Goal: Task Accomplishment & Management: Manage account settings

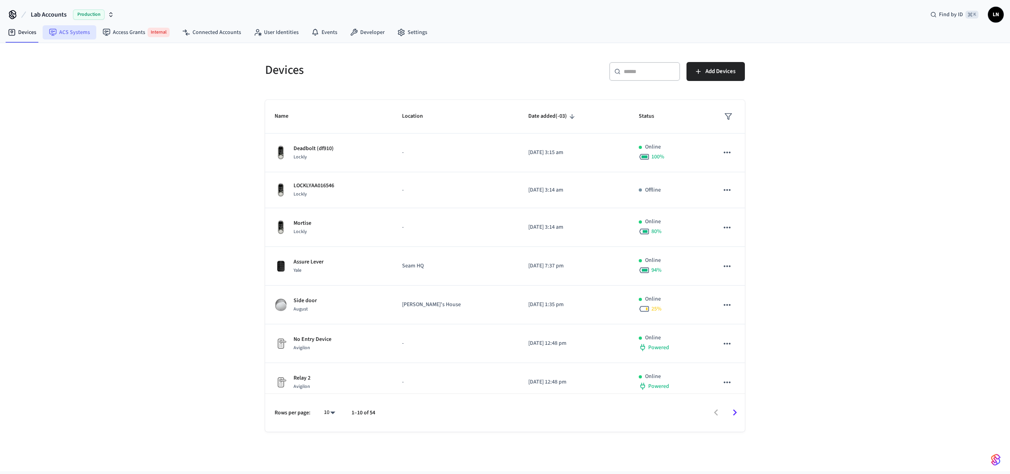
click at [75, 35] on link "ACS Systems" at bounding box center [70, 32] width 54 height 14
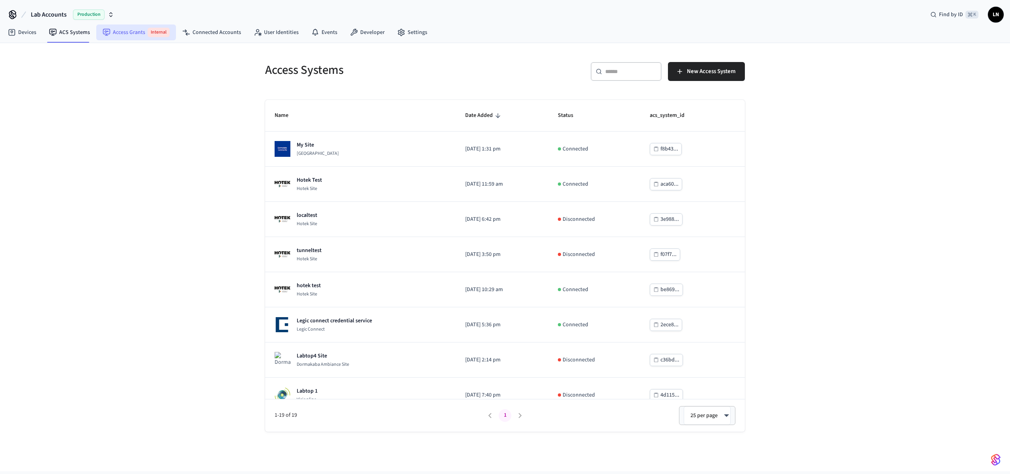
click at [101, 39] on link "Access Grants Internal" at bounding box center [136, 32] width 80 height 16
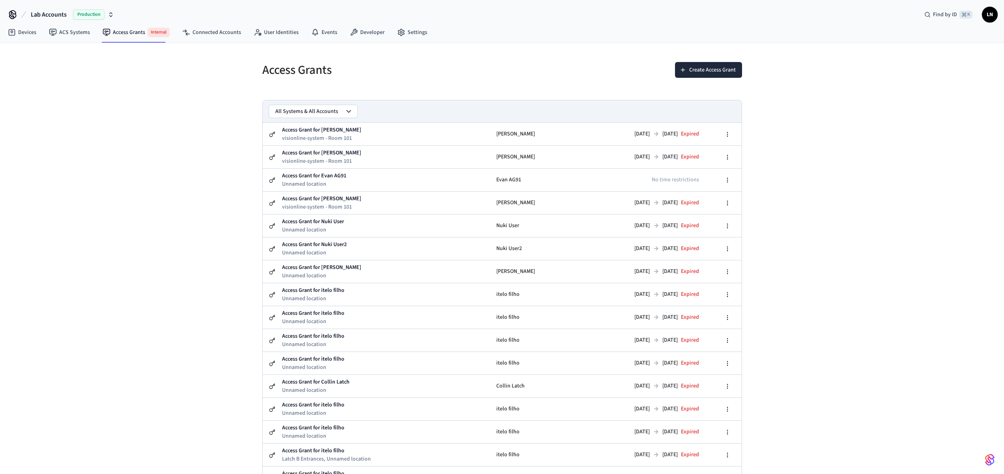
click at [69, 15] on button "Lab Accounts Production" at bounding box center [72, 14] width 88 height 17
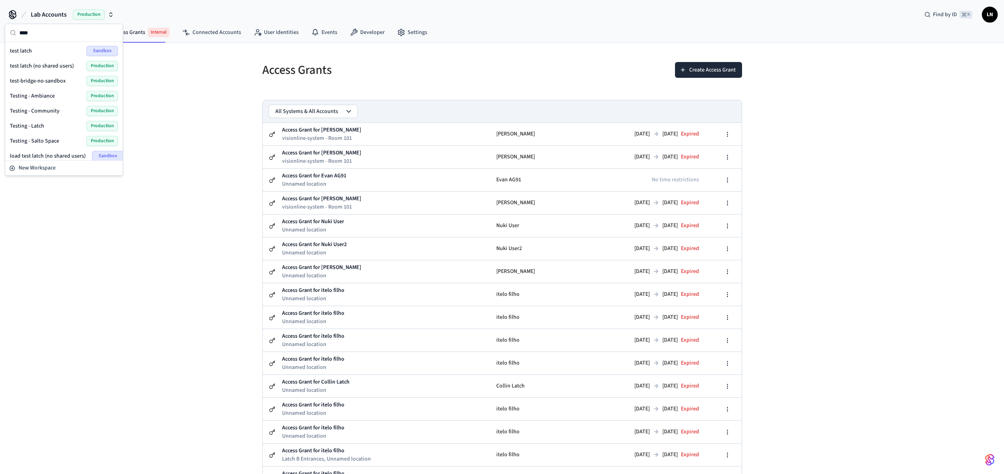
type input "****"
drag, startPoint x: 51, startPoint y: 95, endPoint x: 53, endPoint y: 133, distance: 37.5
click at [53, 133] on div "test latch Sandbox test latch (no shared users) Production test-bridge-no-sandb…" at bounding box center [64, 148] width 114 height 210
click at [53, 112] on span "Testing - Community" at bounding box center [35, 111] width 50 height 8
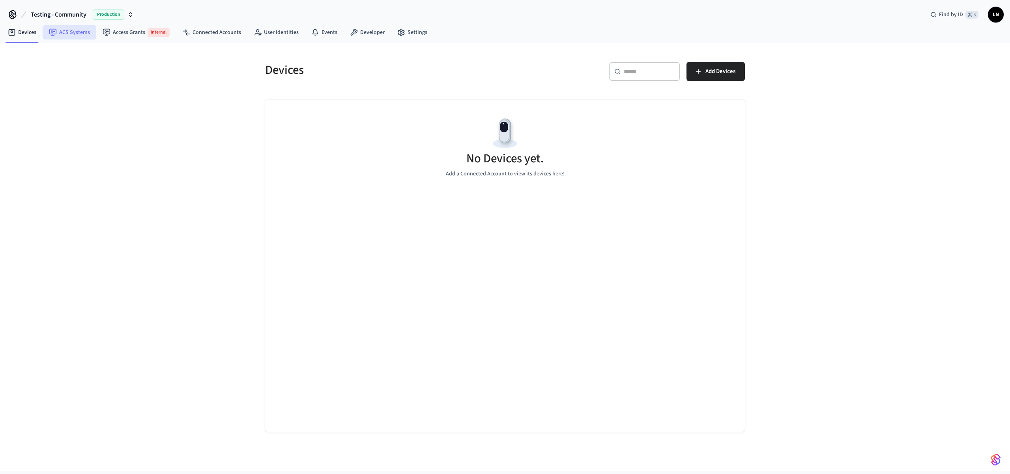
click at [61, 30] on link "ACS Systems" at bounding box center [70, 32] width 54 height 14
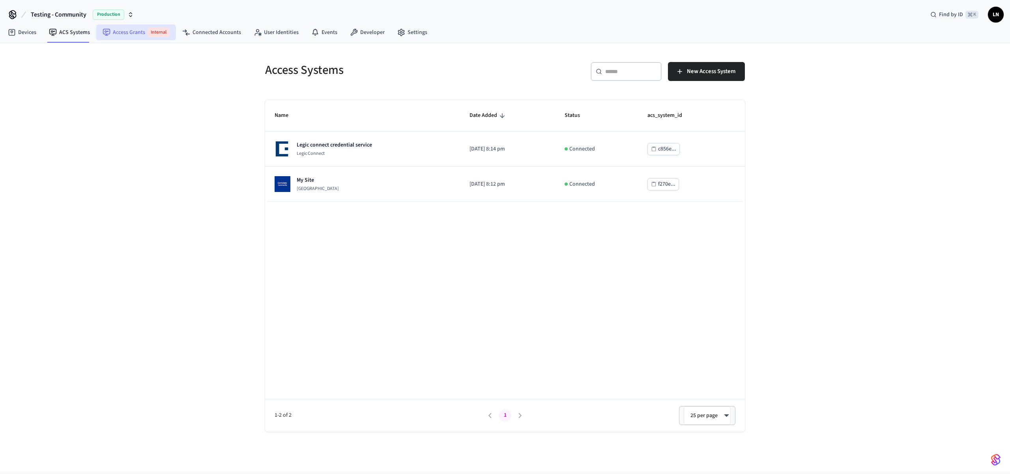
click at [126, 32] on link "Access Grants Internal" at bounding box center [136, 32] width 80 height 16
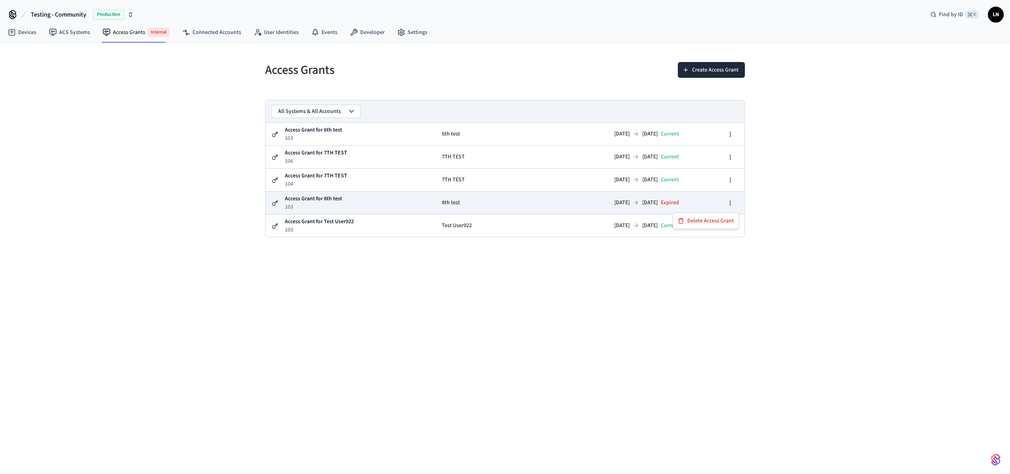
click at [729, 202] on icon "button" at bounding box center [730, 203] width 6 height 6
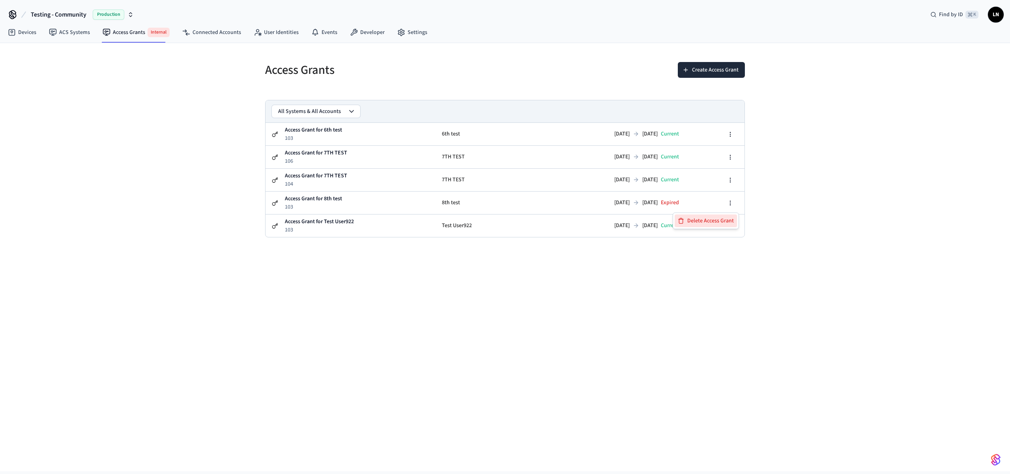
click at [716, 217] on div "Delete Access Grant" at bounding box center [706, 220] width 62 height 13
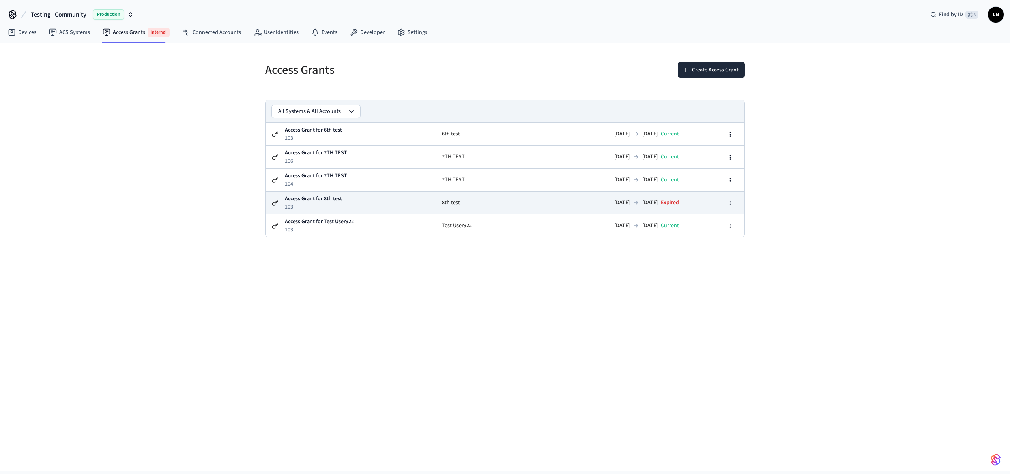
click at [728, 202] on icon "button" at bounding box center [730, 203] width 6 height 6
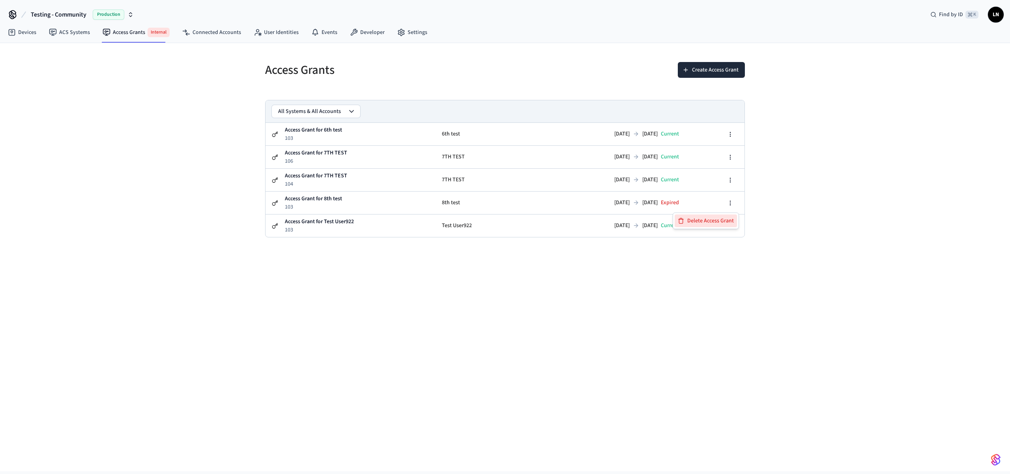
click at [715, 218] on div "Delete Access Grant" at bounding box center [706, 220] width 62 height 13
click at [70, 28] on link "ACS Systems" at bounding box center [70, 31] width 54 height 14
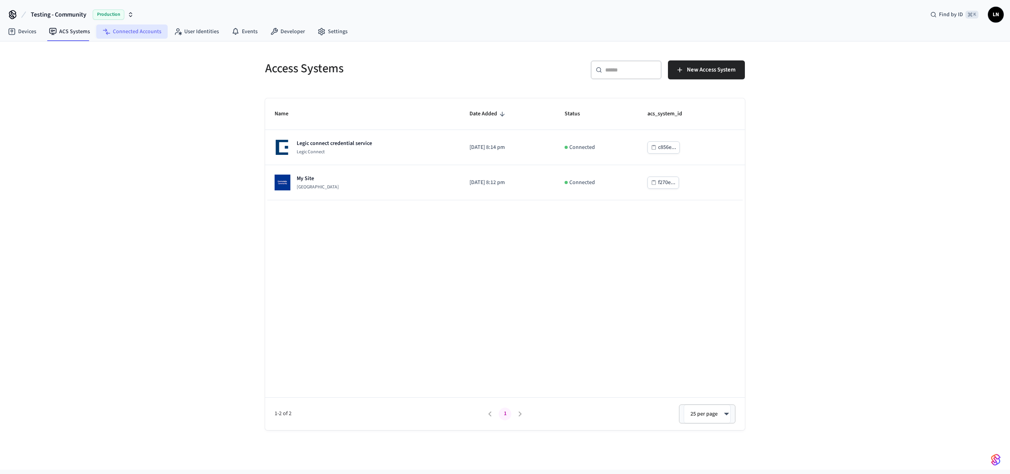
click at [135, 37] on link "Connected Accounts" at bounding box center [131, 31] width 71 height 14
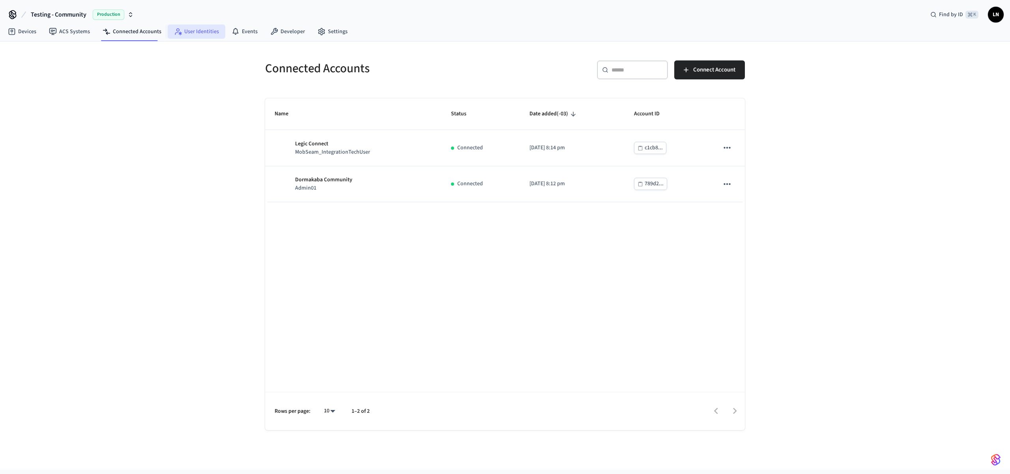
click at [177, 30] on icon at bounding box center [177, 29] width 3 height 3
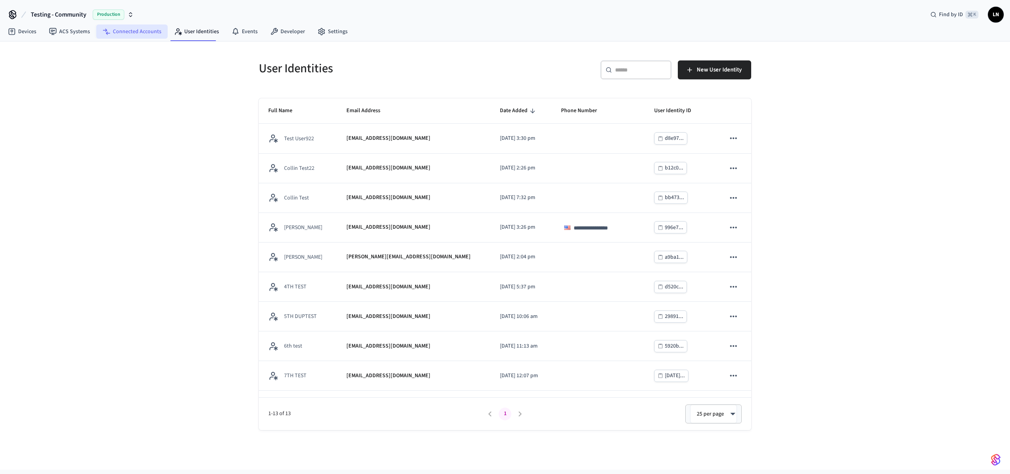
click at [118, 34] on link "Connected Accounts" at bounding box center [131, 31] width 71 height 14
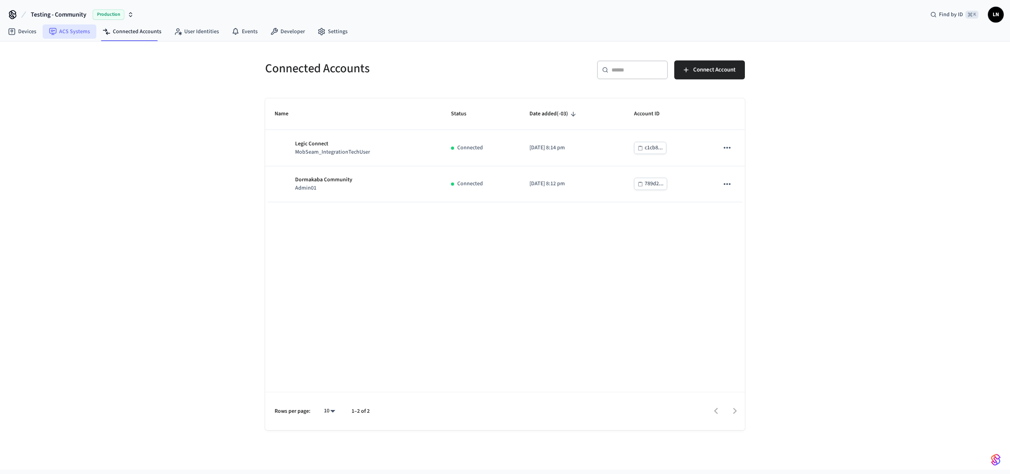
click at [79, 32] on link "ACS Systems" at bounding box center [70, 31] width 54 height 14
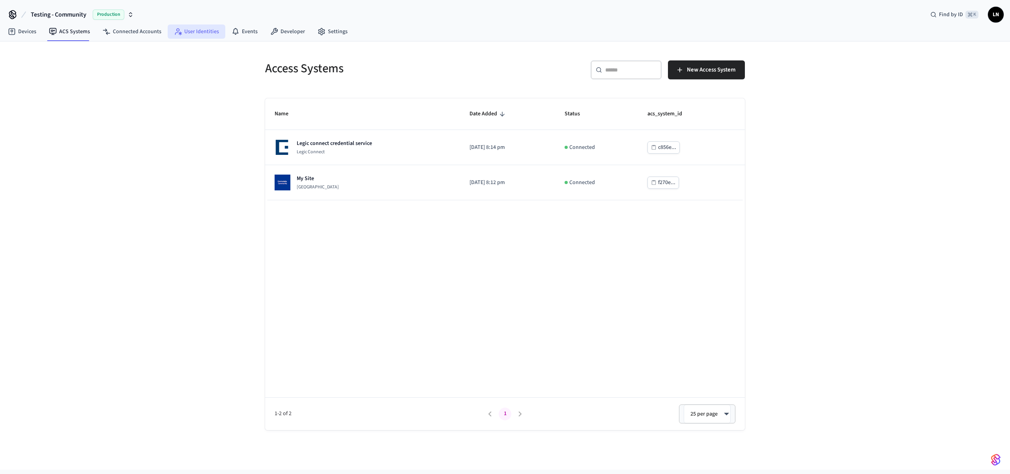
click at [183, 31] on link "User Identities" at bounding box center [197, 31] width 58 height 14
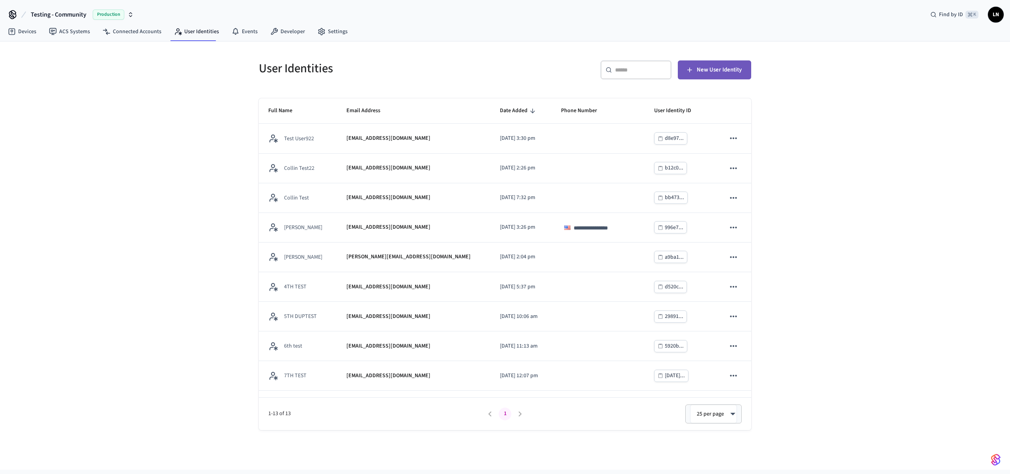
click at [710, 67] on span "New User Identity" at bounding box center [719, 70] width 45 height 10
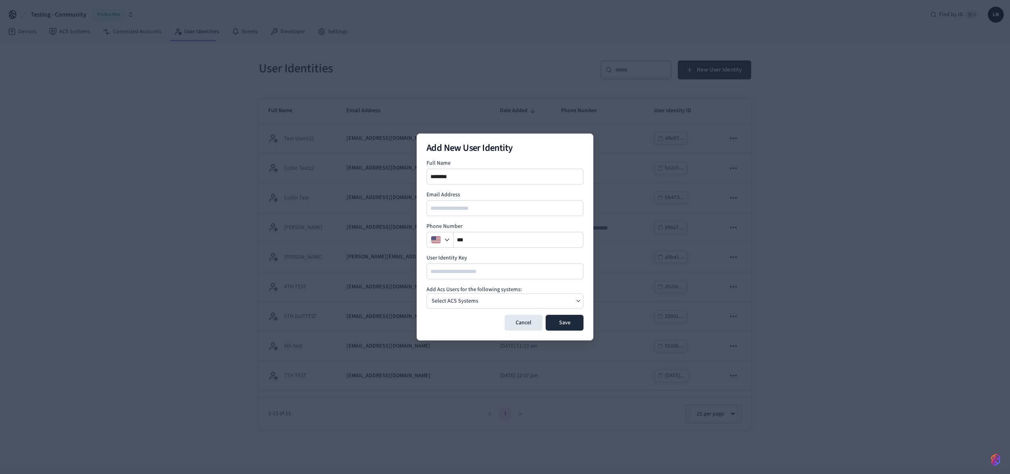
type input "********"
type input "***"
type input "**********"
click at [463, 304] on p "Select ACS Systems" at bounding box center [455, 301] width 47 height 8
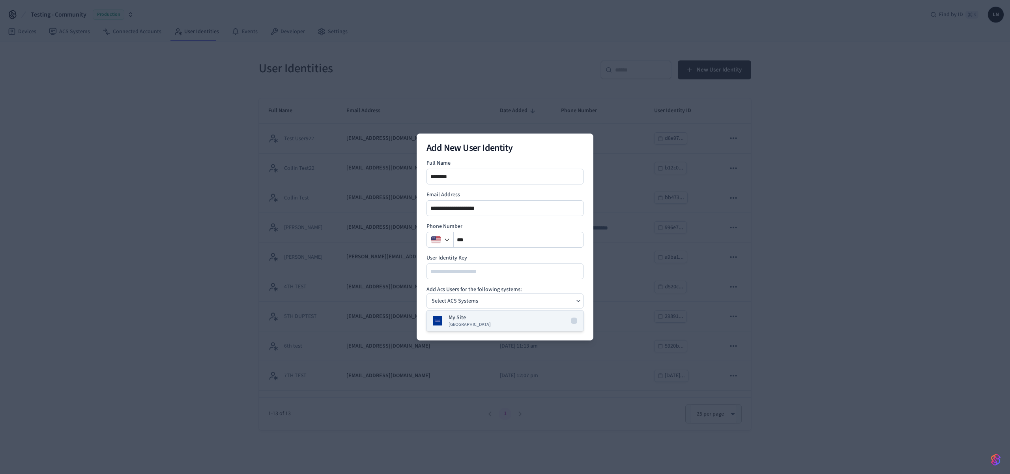
click at [460, 321] on span "Dormakaba Community Site" at bounding box center [470, 324] width 42 height 6
click at [570, 279] on form "**********" at bounding box center [505, 244] width 157 height 171
click at [570, 324] on button "Save" at bounding box center [565, 323] width 38 height 16
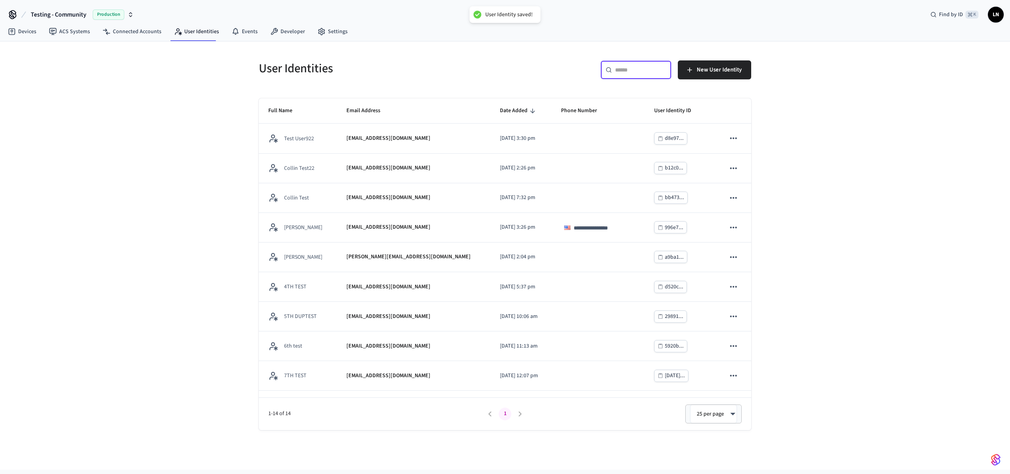
click at [631, 73] on input "text" at bounding box center [640, 70] width 51 height 8
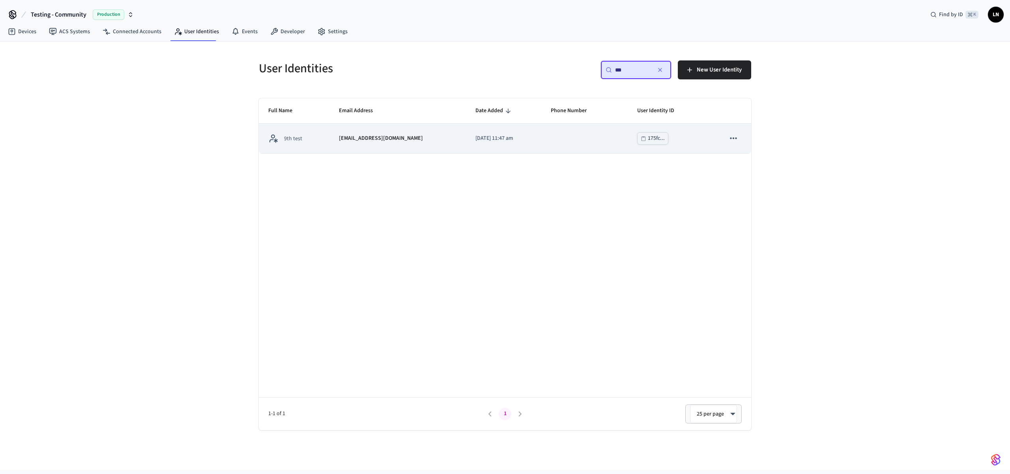
type input "***"
click at [563, 137] on td "sticky table" at bounding box center [585, 139] width 86 height 30
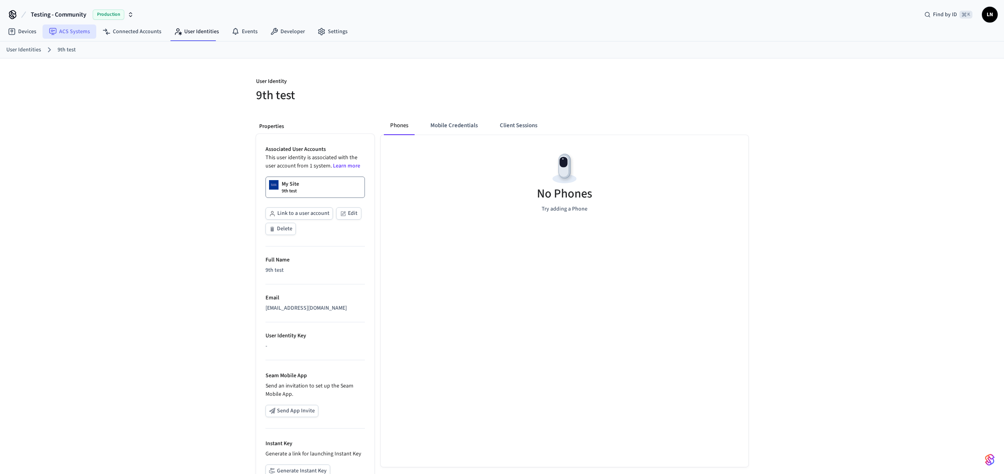
click at [71, 29] on link "ACS Systems" at bounding box center [70, 31] width 54 height 14
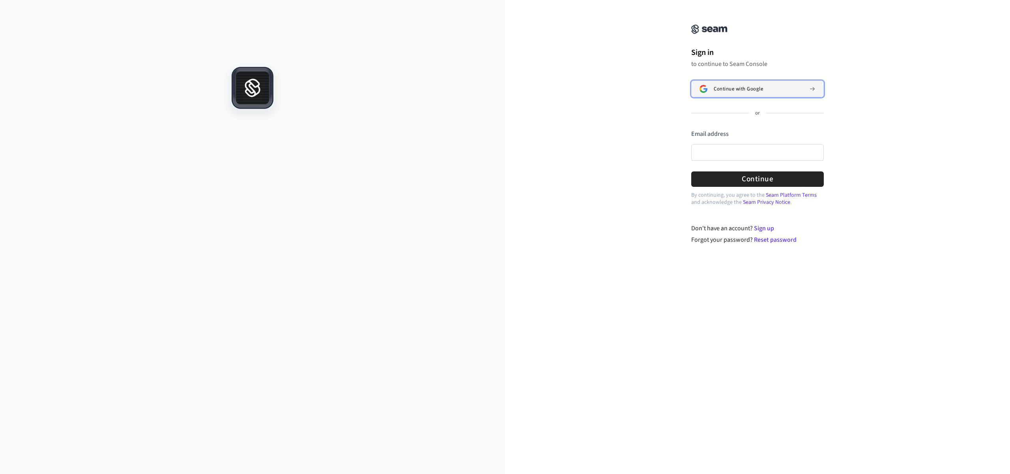
click at [758, 84] on button "Continue with Google" at bounding box center [757, 89] width 133 height 17
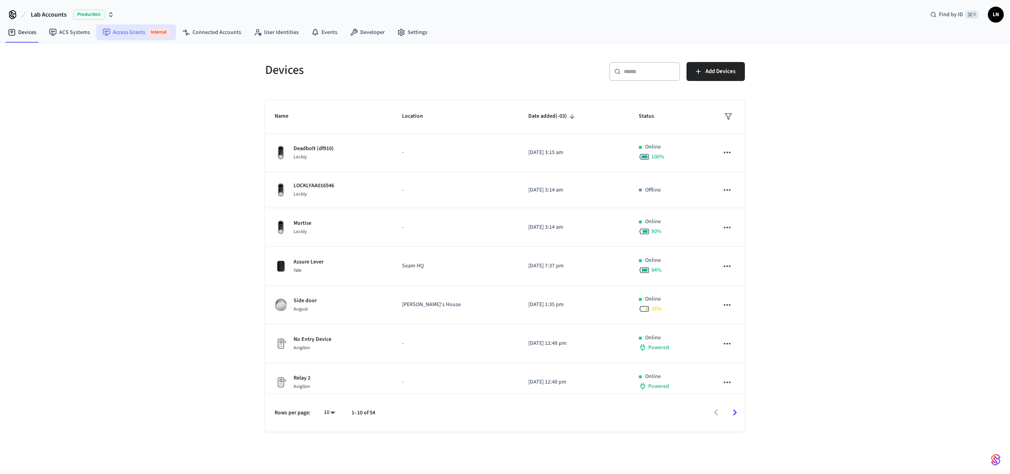
click at [115, 34] on link "Access Grants Internal" at bounding box center [136, 32] width 80 height 16
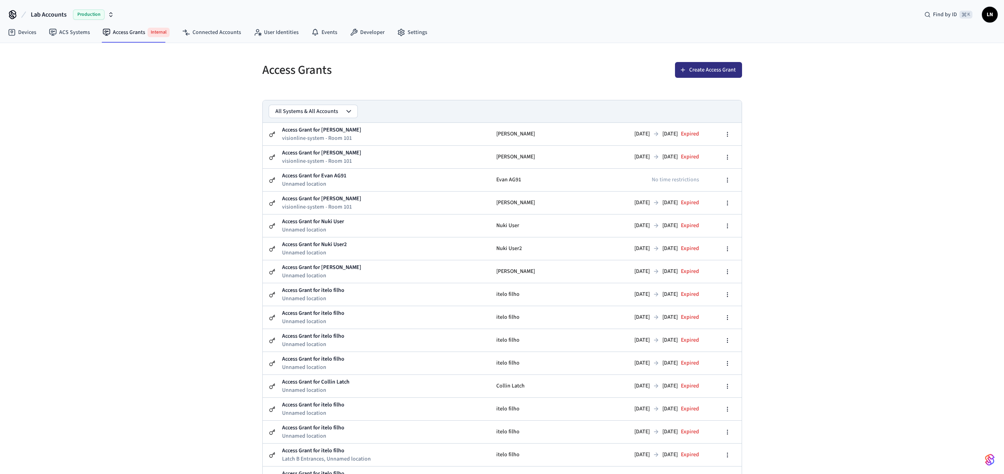
click at [686, 73] on button "Create Access Grant" at bounding box center [708, 70] width 67 height 16
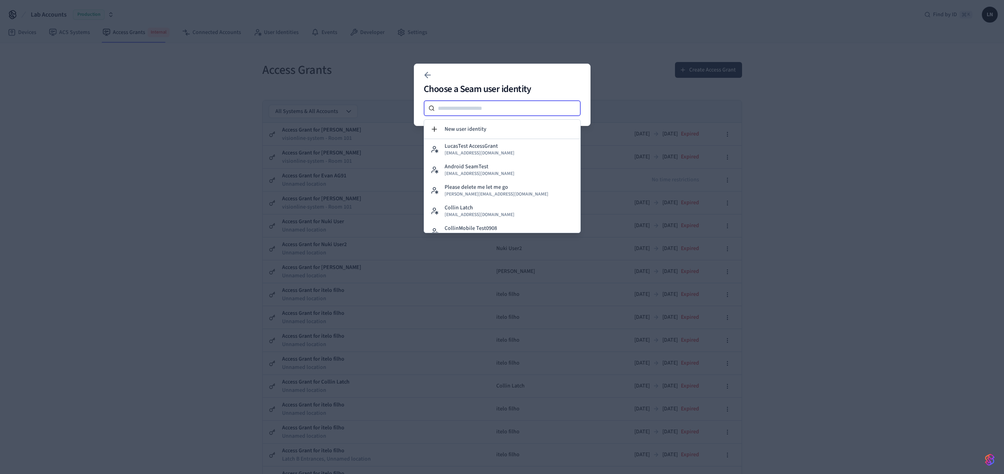
click at [493, 108] on input at bounding box center [508, 107] width 146 height 9
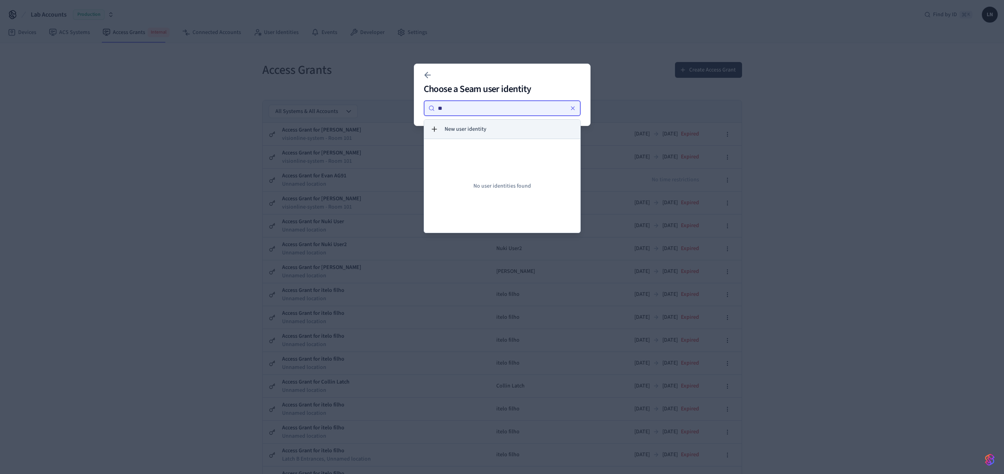
type input "*"
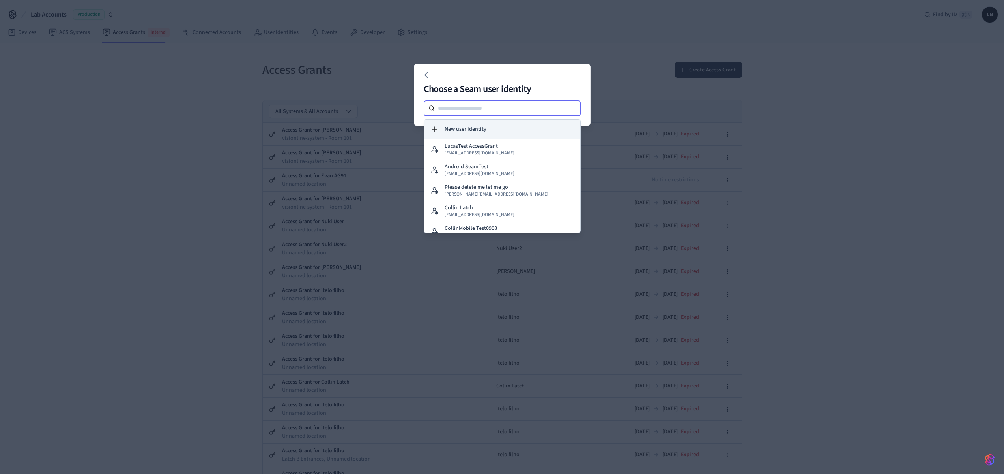
type input "*"
click at [225, 111] on div at bounding box center [502, 237] width 1004 height 474
click at [707, 149] on div at bounding box center [502, 237] width 1004 height 474
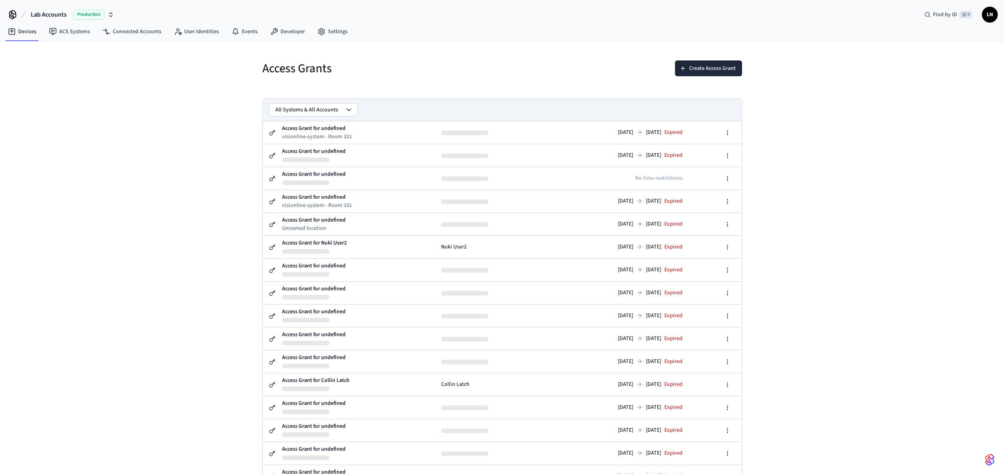
click at [73, 18] on span "Production" at bounding box center [89, 14] width 32 height 10
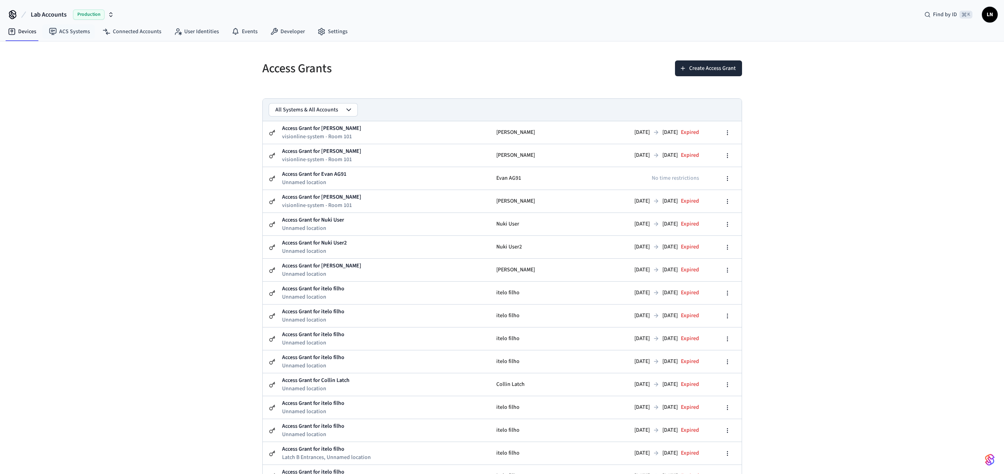
click at [62, 13] on span "Lab Accounts" at bounding box center [49, 14] width 36 height 9
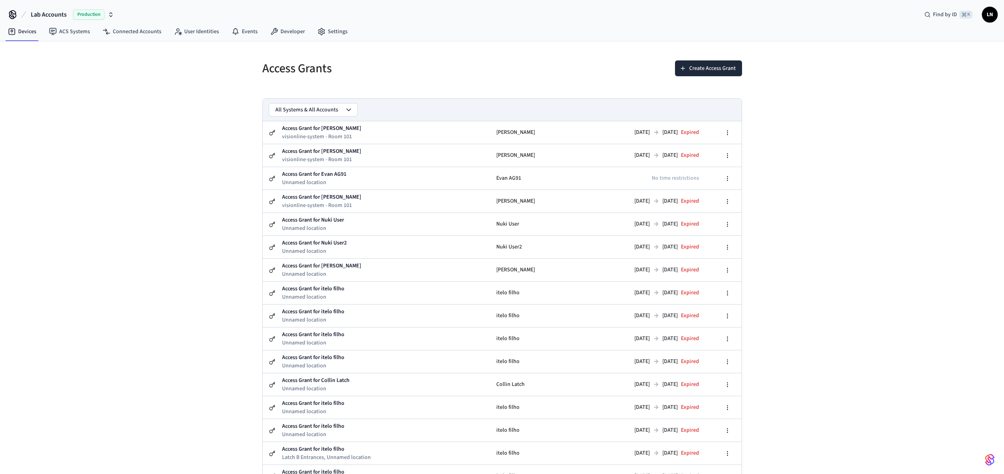
click at [61, 13] on span "Lab Accounts" at bounding box center [49, 14] width 36 height 9
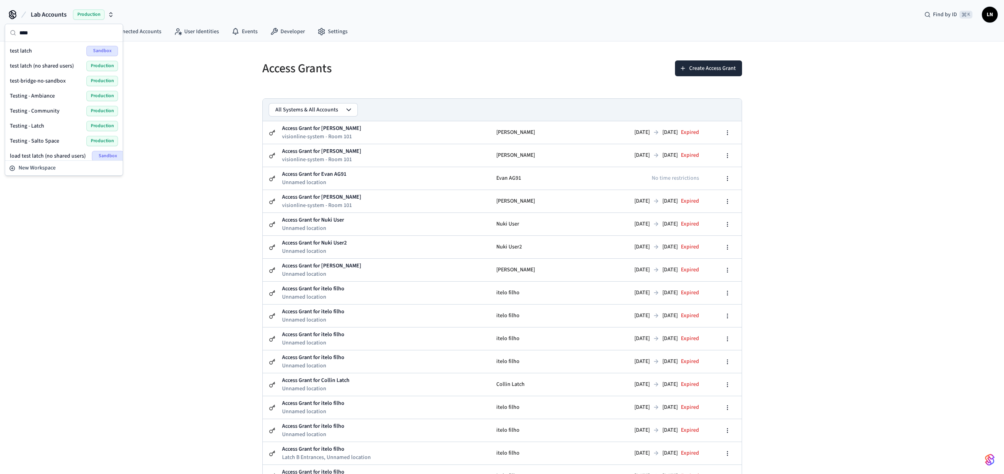
type input "****"
click at [49, 109] on span "Testing - Community" at bounding box center [35, 111] width 50 height 8
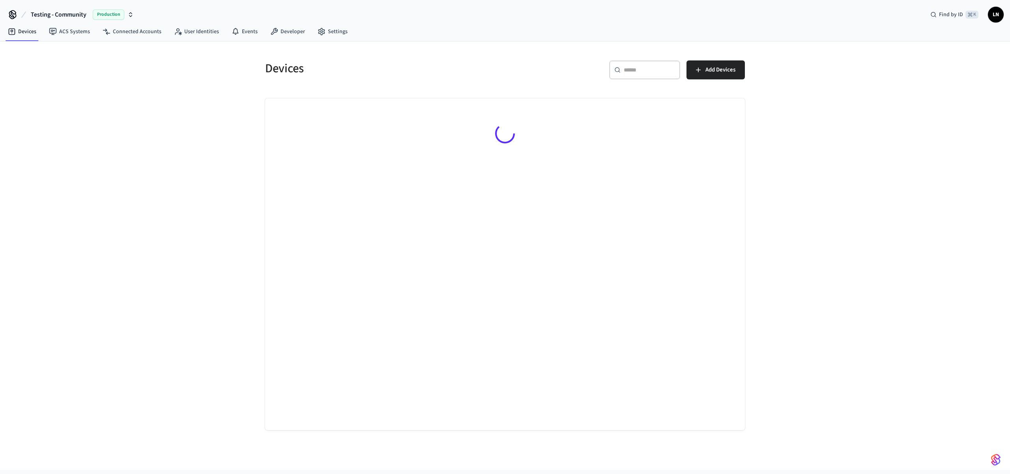
click at [994, 4] on div "Testing - Community Production Find by ID ⌘ K LN" at bounding box center [505, 11] width 1010 height 23
click at [996, 12] on span "LN" at bounding box center [996, 14] width 14 height 14
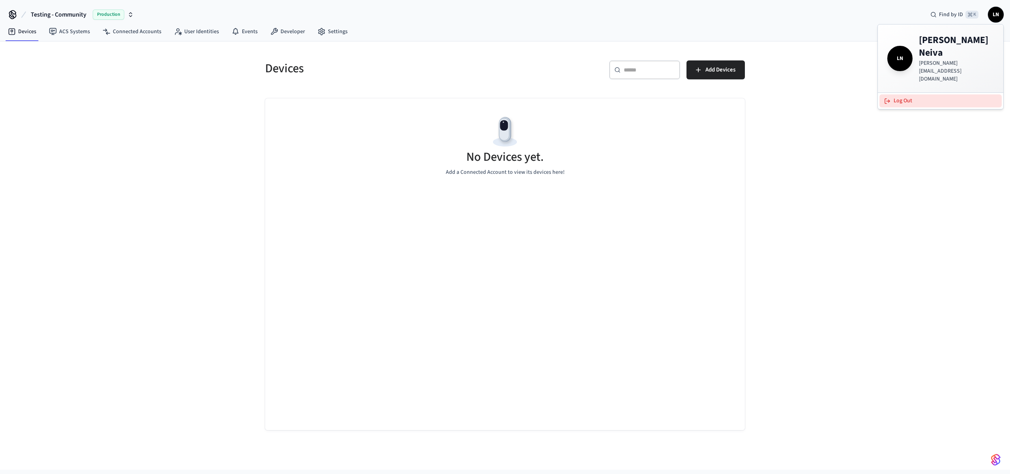
click at [940, 94] on button "Log Out" at bounding box center [941, 100] width 122 height 13
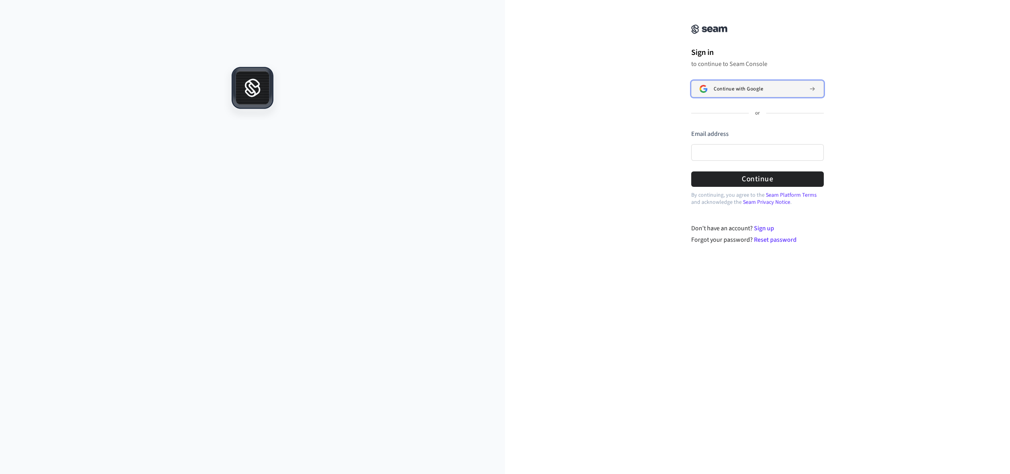
click at [748, 84] on button "Continue with Google" at bounding box center [757, 89] width 133 height 17
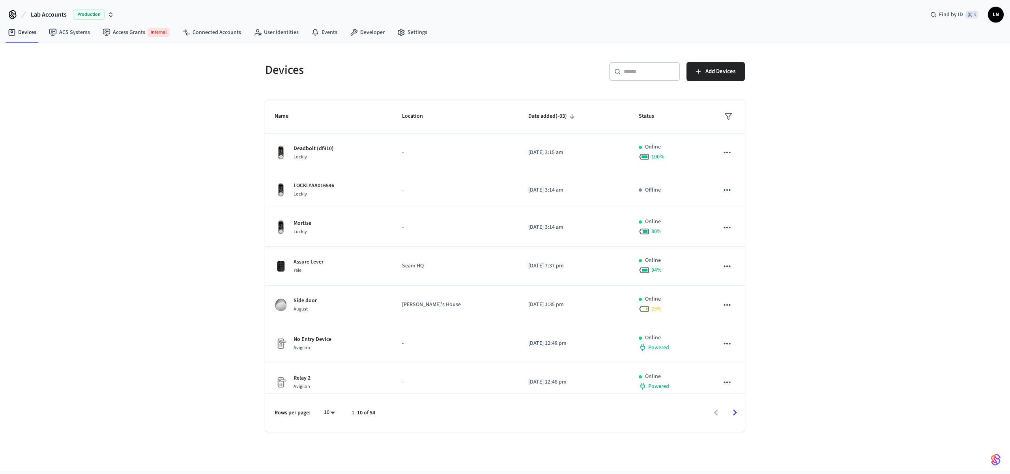
click at [60, 16] on span "Lab Accounts" at bounding box center [49, 14] width 36 height 9
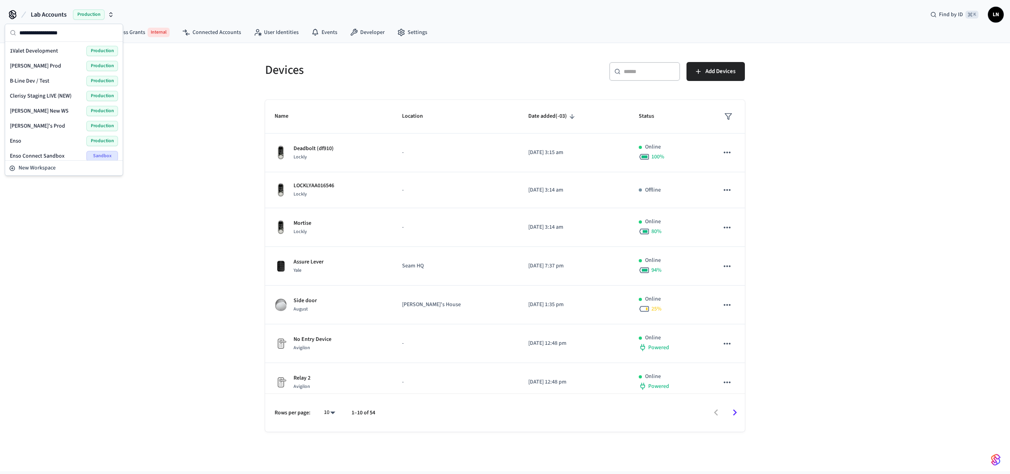
click at [50, 34] on input "text" at bounding box center [68, 32] width 99 height 17
type input "****"
click at [51, 109] on span "Testing - Community" at bounding box center [35, 111] width 50 height 8
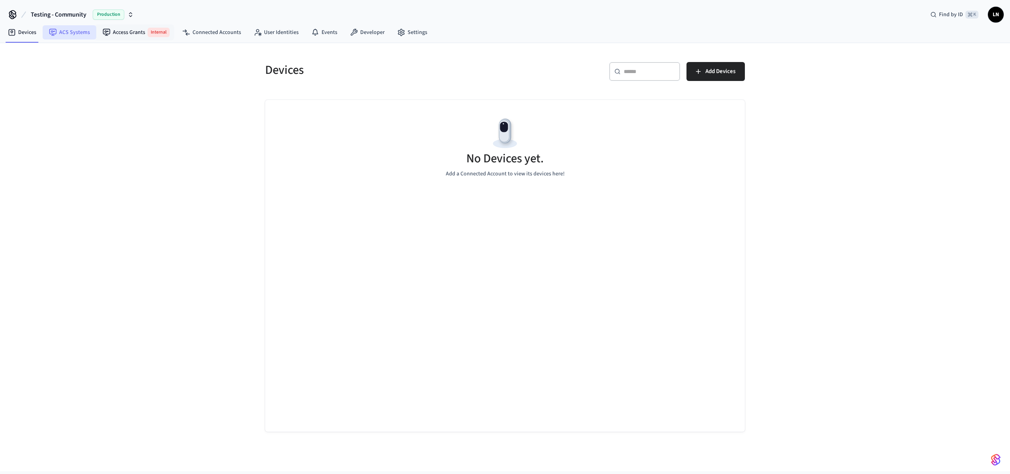
click at [89, 39] on link "ACS Systems" at bounding box center [70, 32] width 54 height 14
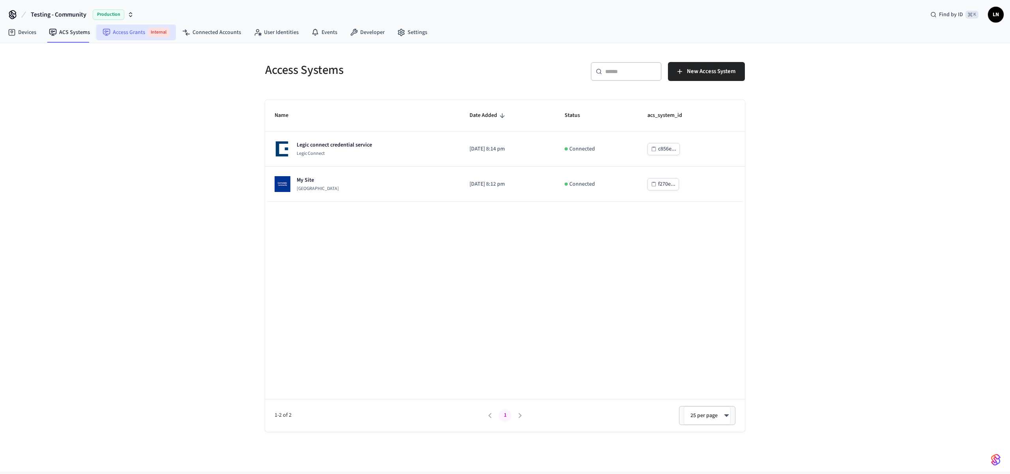
click at [129, 35] on link "Access Grants Internal" at bounding box center [136, 32] width 80 height 16
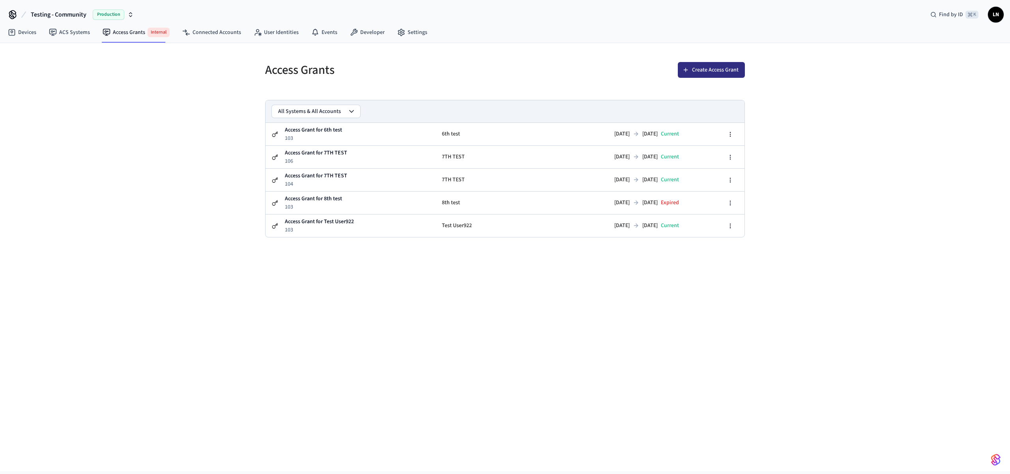
click at [726, 74] on button "Create Access Grant" at bounding box center [711, 70] width 67 height 16
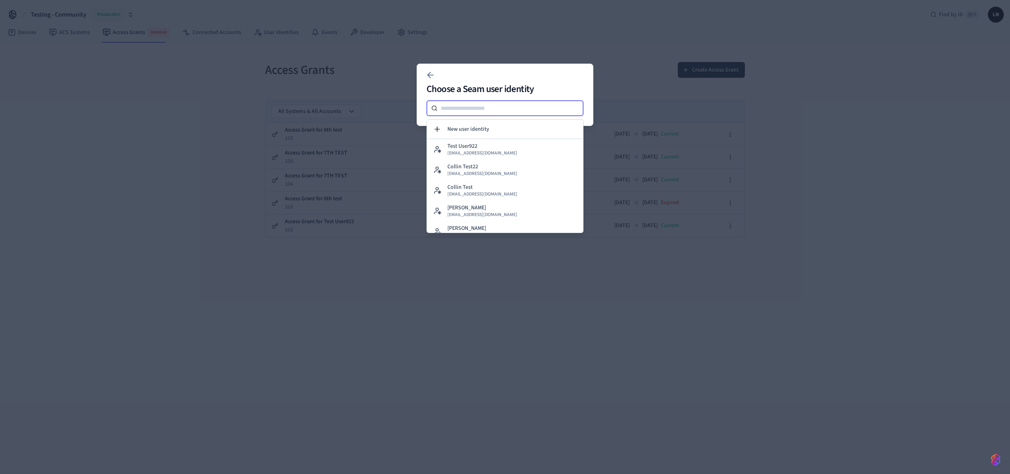
click at [468, 107] on input at bounding box center [511, 107] width 146 height 9
type input "****"
click at [496, 157] on div "9th test lucas9test@getseam.com" at bounding box center [483, 162] width 70 height 14
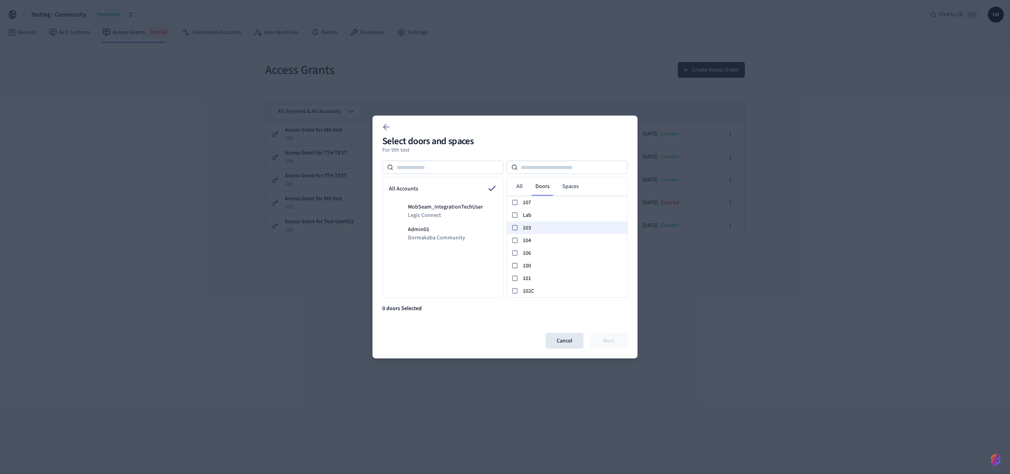
click at [549, 224] on span "103" at bounding box center [573, 227] width 101 height 8
click at [603, 342] on button "Next" at bounding box center [609, 341] width 38 height 16
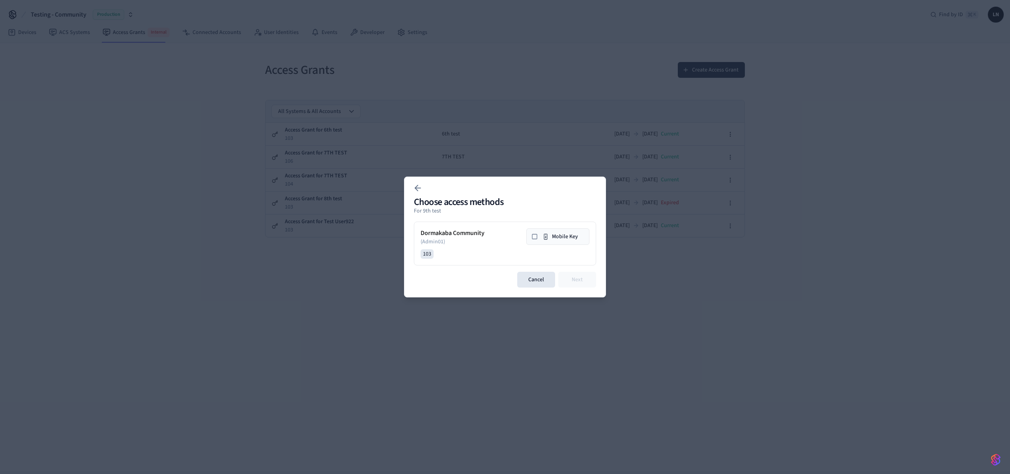
click at [566, 243] on button "Mobile Key" at bounding box center [558, 236] width 63 height 17
click at [574, 277] on button "Next" at bounding box center [577, 280] width 38 height 16
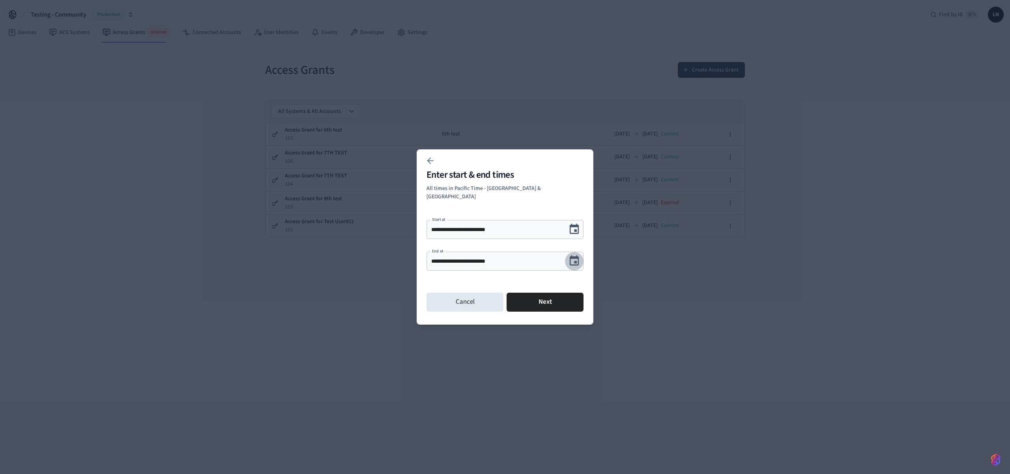
click at [576, 255] on icon "Choose date, selected date is Sep 25, 2025" at bounding box center [574, 261] width 12 height 12
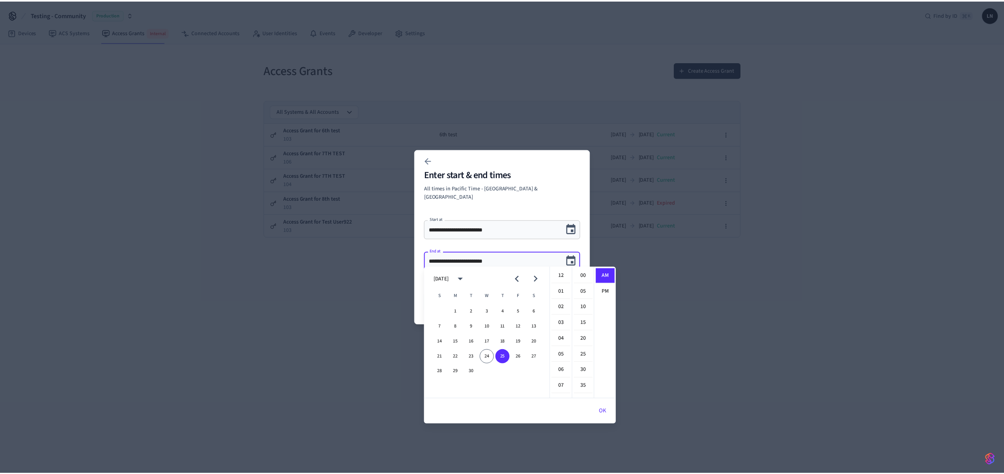
scroll to position [172, 0]
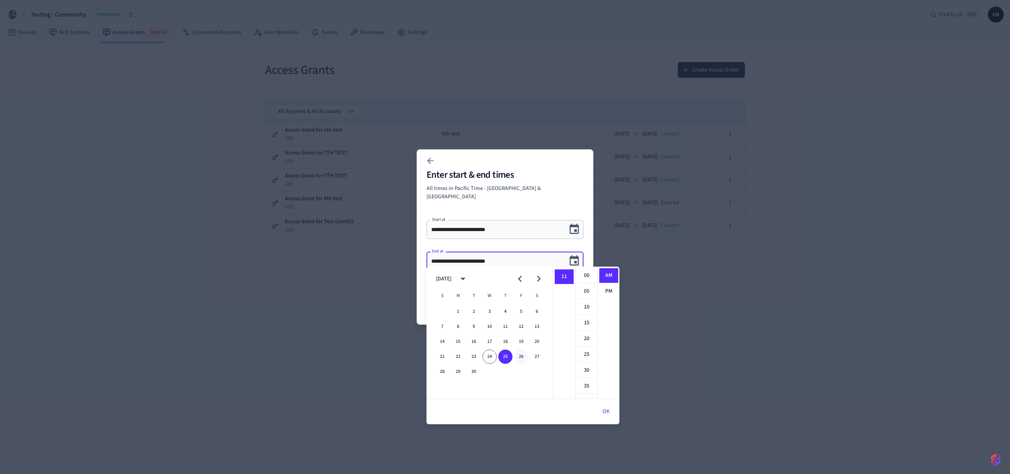
click at [522, 356] on button "26" at bounding box center [521, 356] width 14 height 14
type input "**********"
click at [523, 195] on p "All times in Pacific Time - US & Canada" at bounding box center [505, 192] width 157 height 17
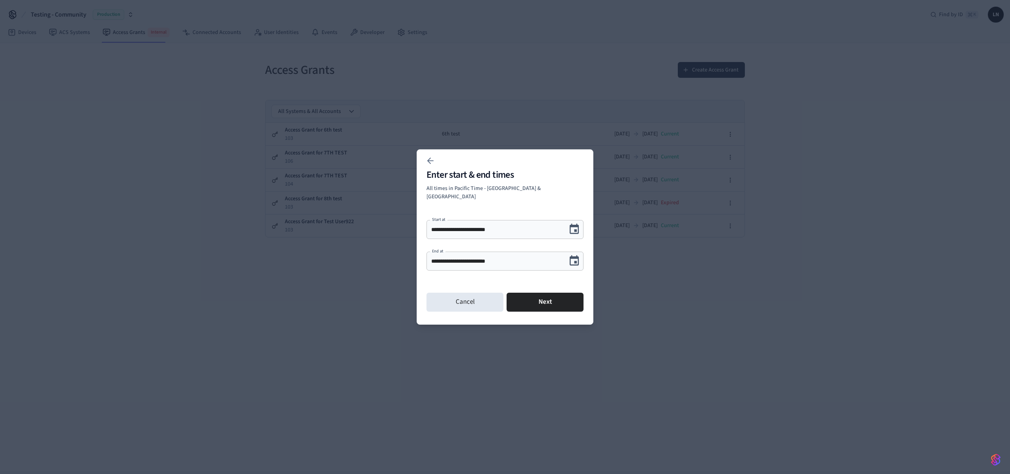
click at [541, 307] on div "Cancel Next" at bounding box center [505, 301] width 157 height 25
click at [549, 295] on button "Next" at bounding box center [545, 301] width 77 height 19
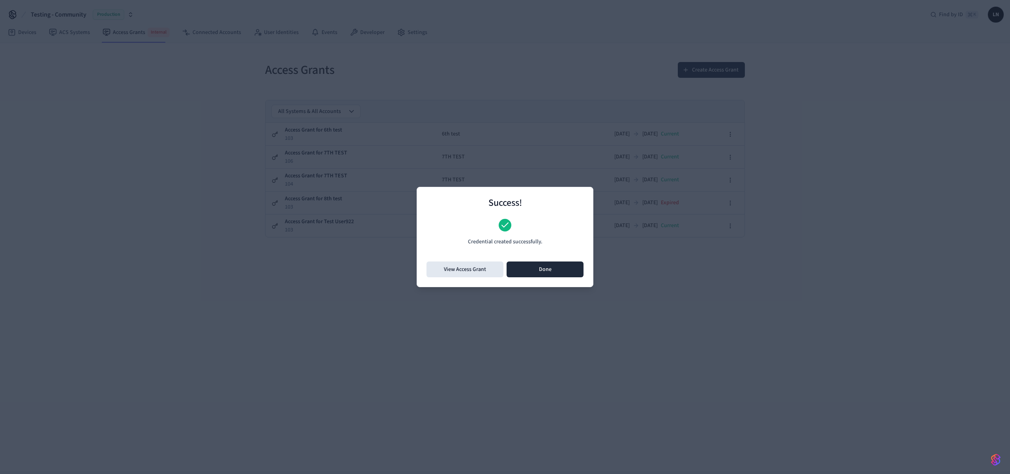
click at [543, 268] on button "Done" at bounding box center [545, 269] width 77 height 16
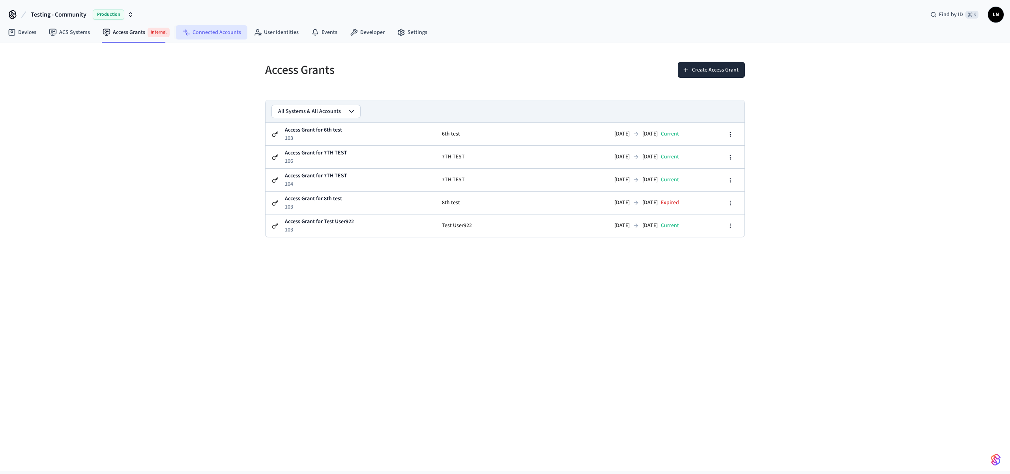
click at [204, 28] on link "Connected Accounts" at bounding box center [211, 32] width 71 height 14
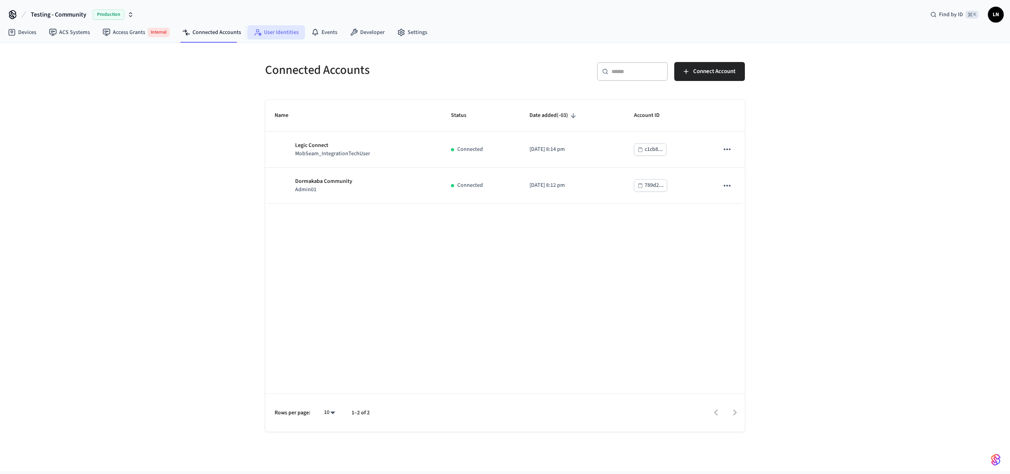
click at [249, 32] on link "User Identities" at bounding box center [276, 32] width 58 height 14
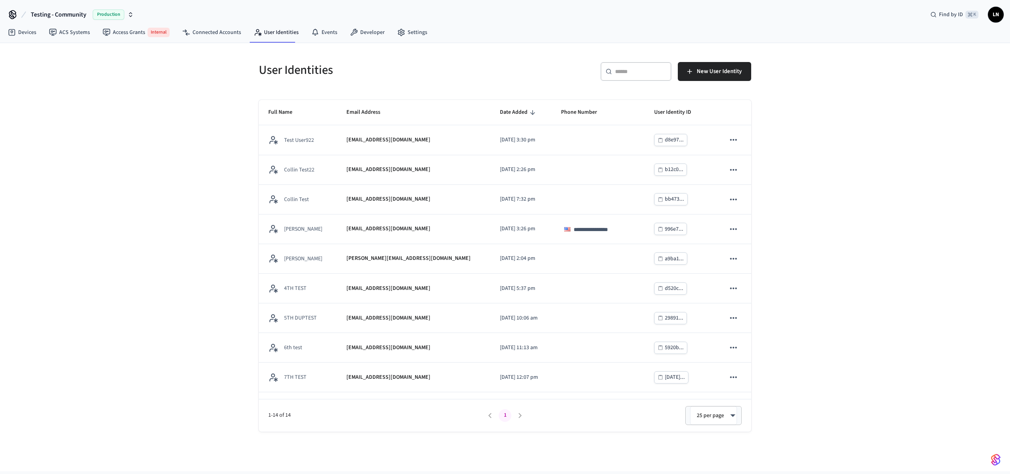
click at [617, 73] on input "text" at bounding box center [640, 71] width 51 height 8
type input "*"
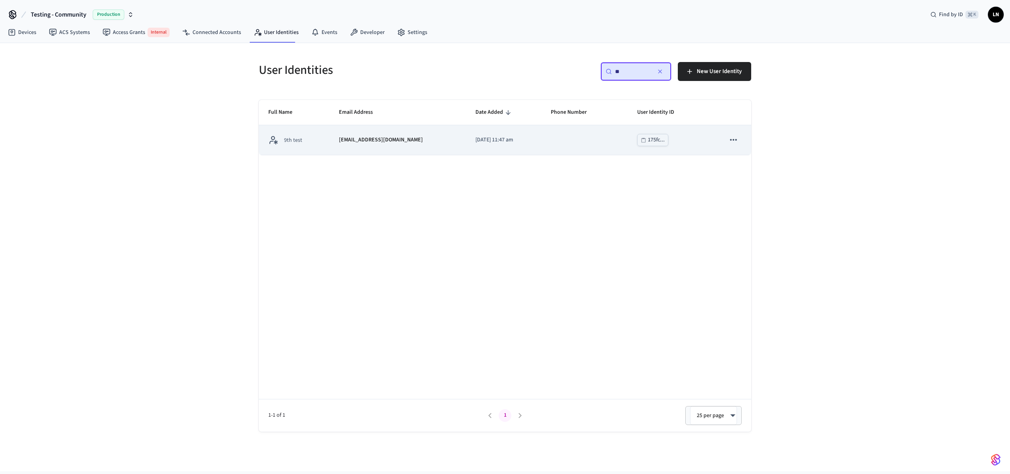
type input "**"
click at [553, 141] on td "sticky table" at bounding box center [585, 140] width 86 height 30
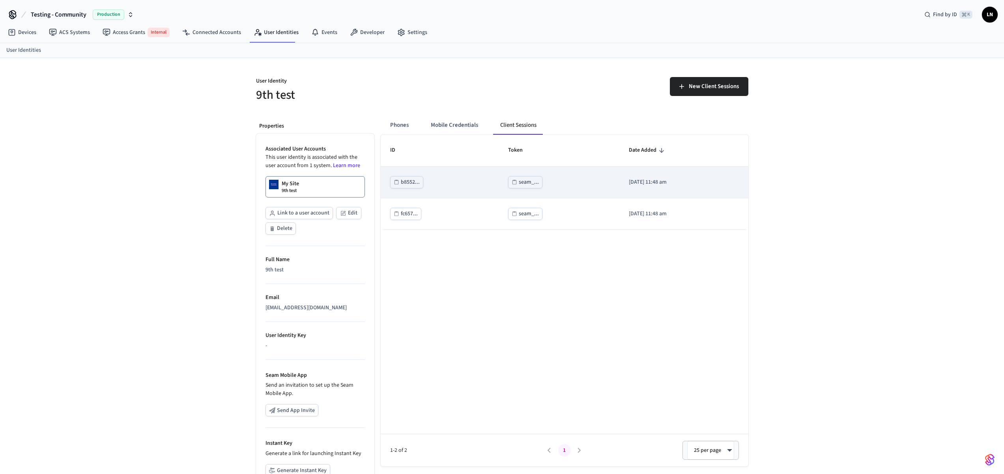
click at [519, 178] on div "seam_..." at bounding box center [529, 182] width 20 height 10
click at [519, 185] on div "seam_..." at bounding box center [529, 182] width 20 height 10
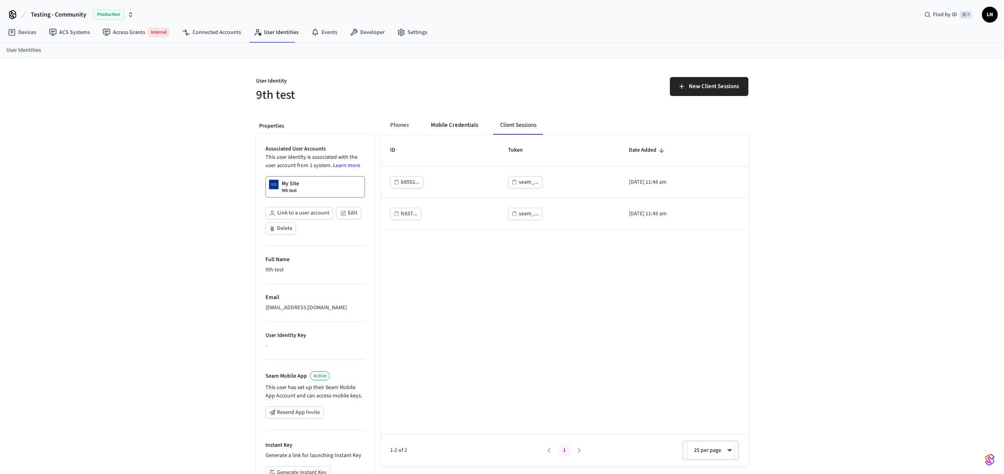
click at [436, 118] on button "Mobile Credentials" at bounding box center [455, 125] width 60 height 19
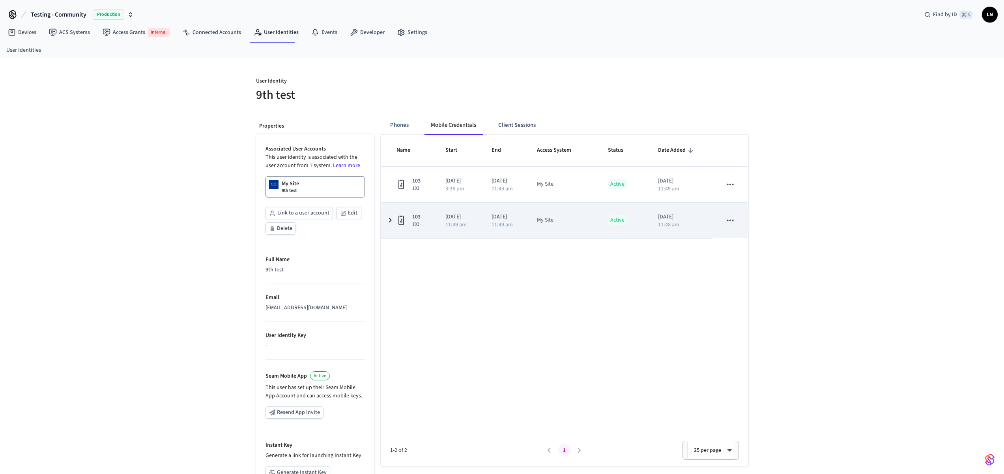
click at [495, 223] on p "11:49 am" at bounding box center [502, 225] width 21 height 6
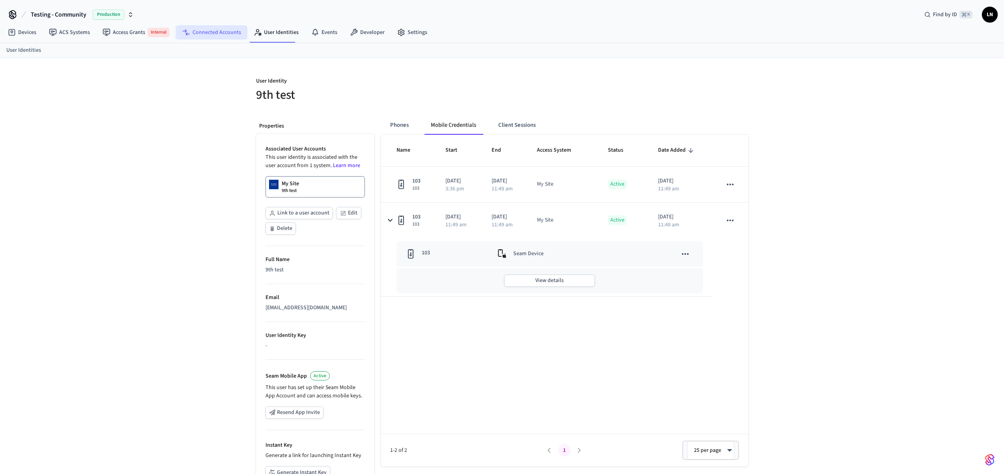
click at [211, 34] on link "Connected Accounts" at bounding box center [211, 32] width 71 height 14
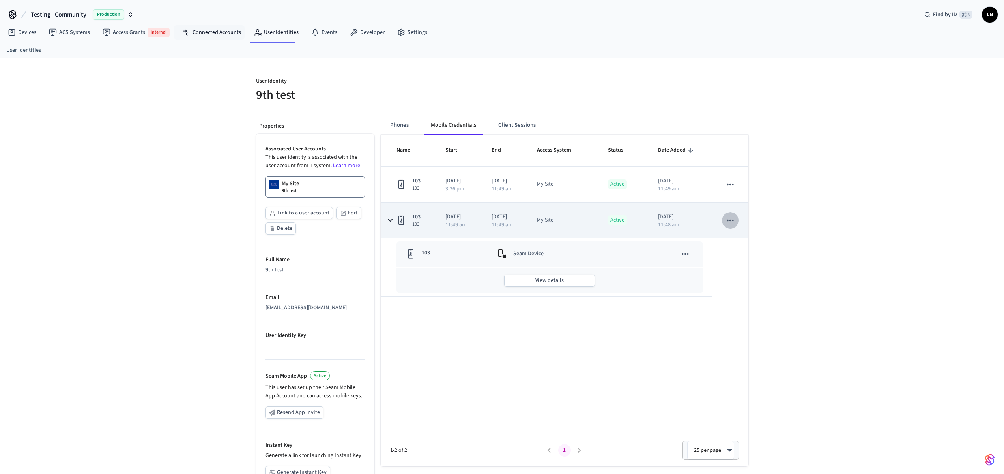
click at [727, 216] on icon "sticky table" at bounding box center [730, 220] width 10 height 10
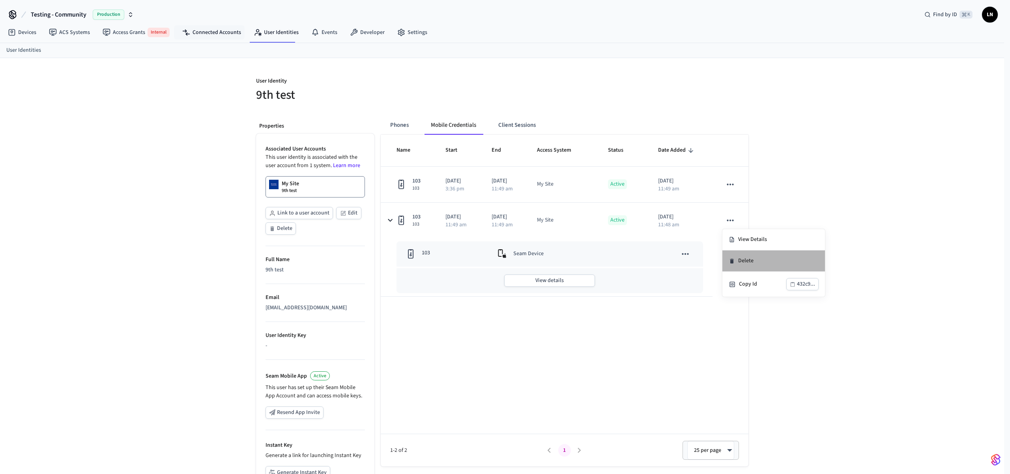
click at [751, 255] on li "Delete" at bounding box center [774, 260] width 103 height 21
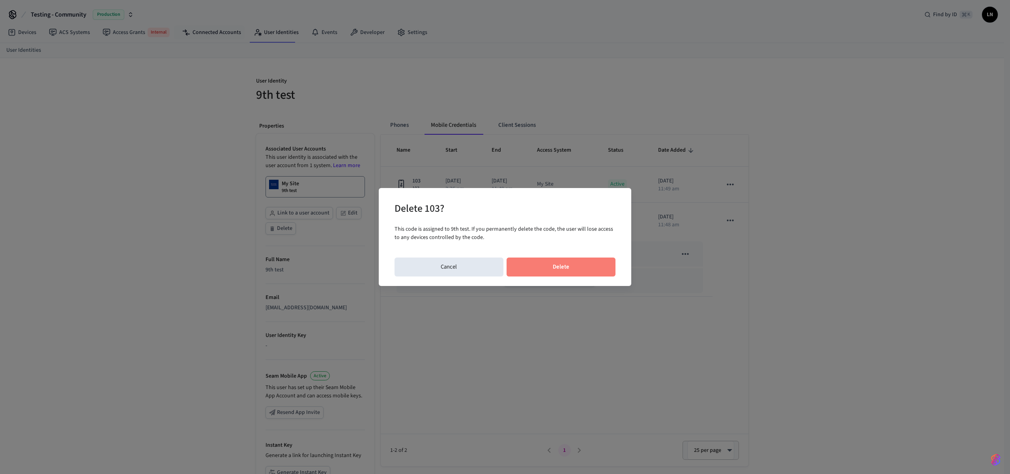
click at [569, 262] on button "Delete" at bounding box center [561, 266] width 109 height 19
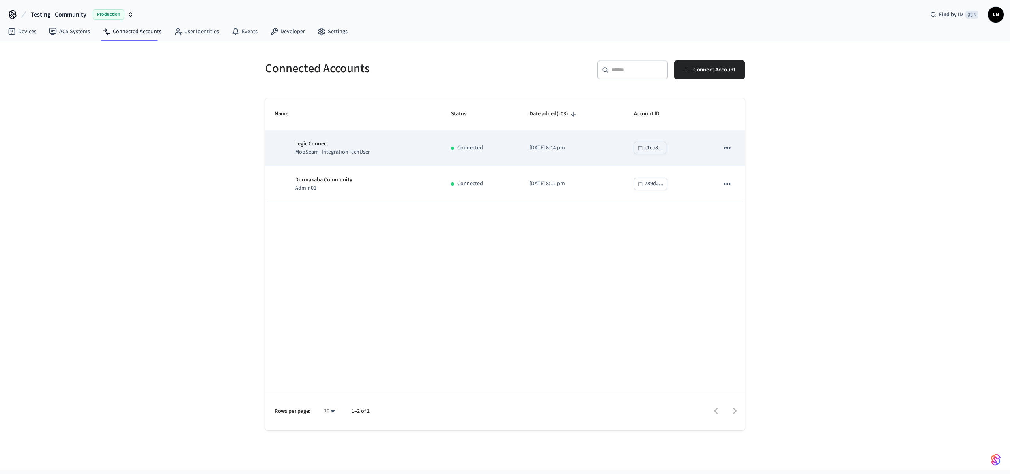
click at [652, 148] on div "c1cb8..." at bounding box center [654, 148] width 18 height 10
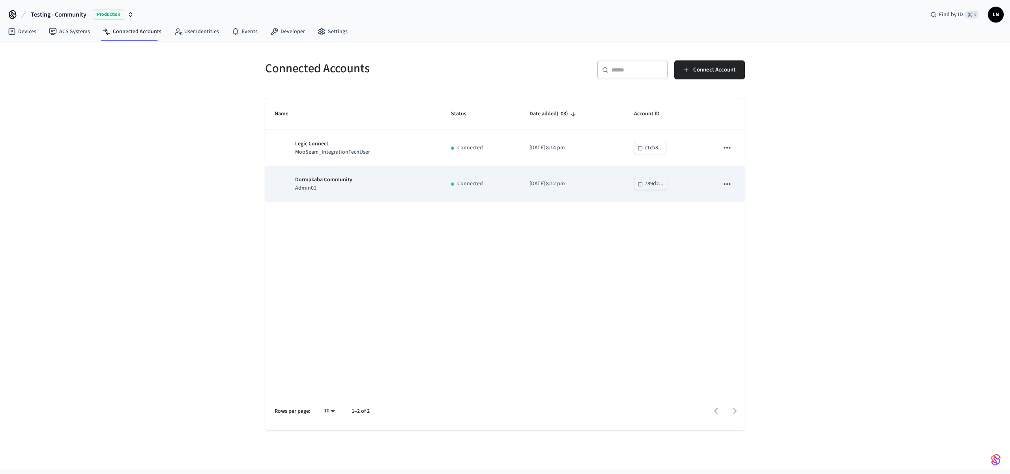
click at [642, 187] on button "789d2..." at bounding box center [650, 184] width 33 height 12
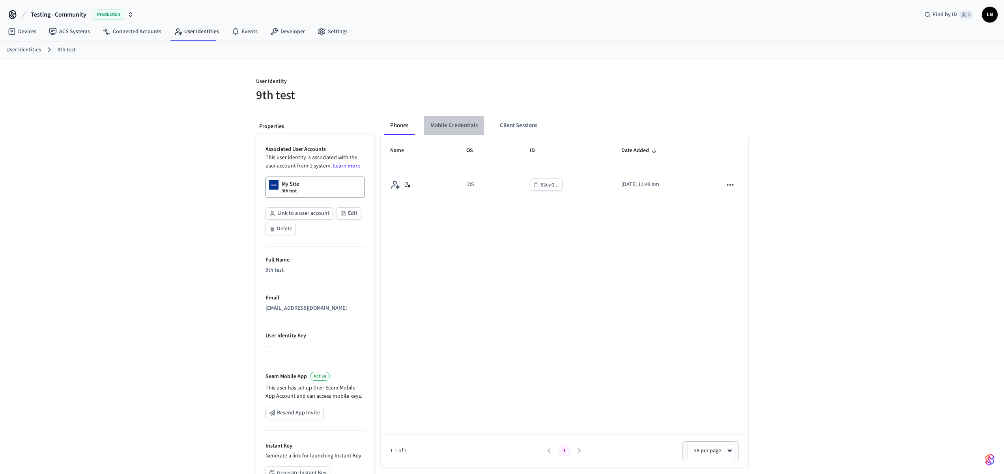
click at [450, 124] on button "Mobile Credentials" at bounding box center [454, 125] width 60 height 19
click at [768, 201] on div "User Identity 9th test Properties Associated User Accounts This user identity i…" at bounding box center [502, 298] width 1004 height 481
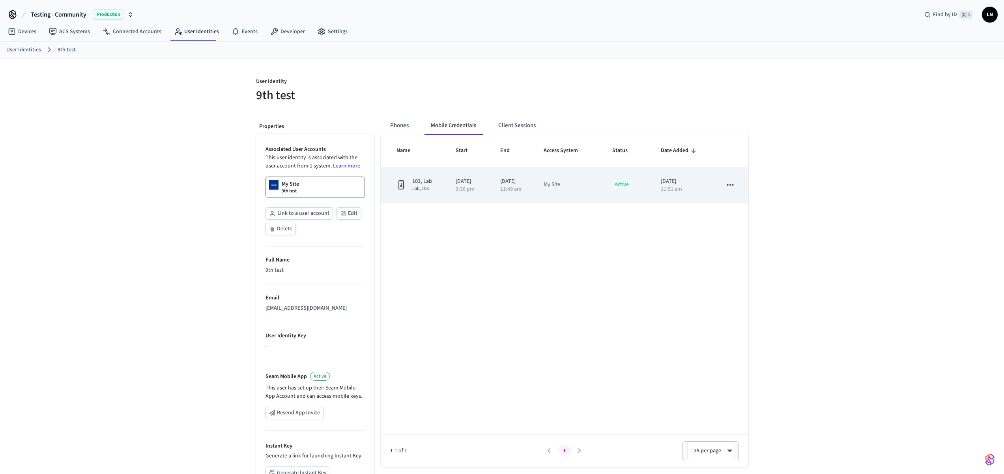
click at [700, 187] on div "11:51 am" at bounding box center [682, 189] width 43 height 6
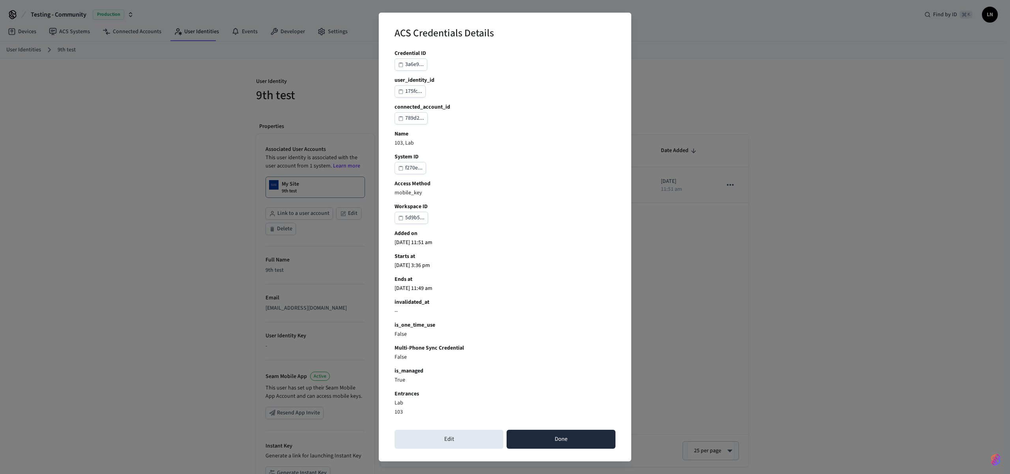
click at [536, 440] on button "Done" at bounding box center [561, 438] width 109 height 19
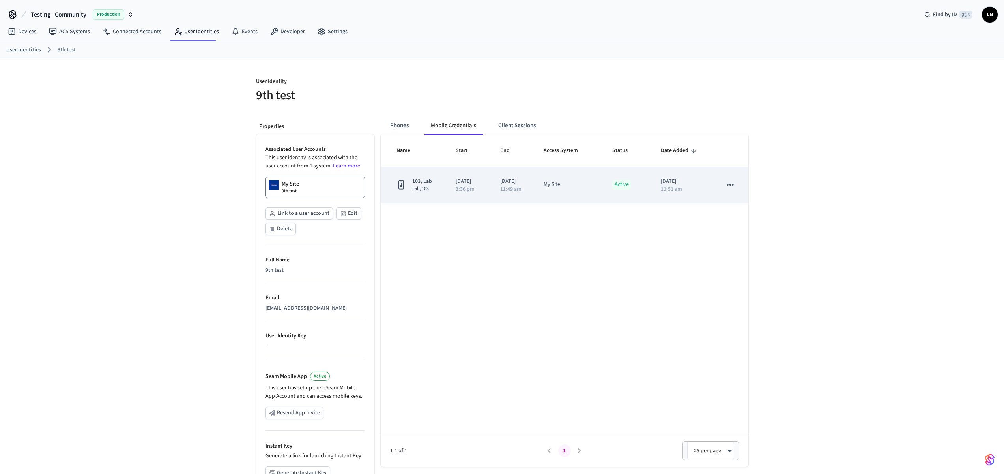
click at [734, 187] on icon "sticky table" at bounding box center [730, 185] width 10 height 10
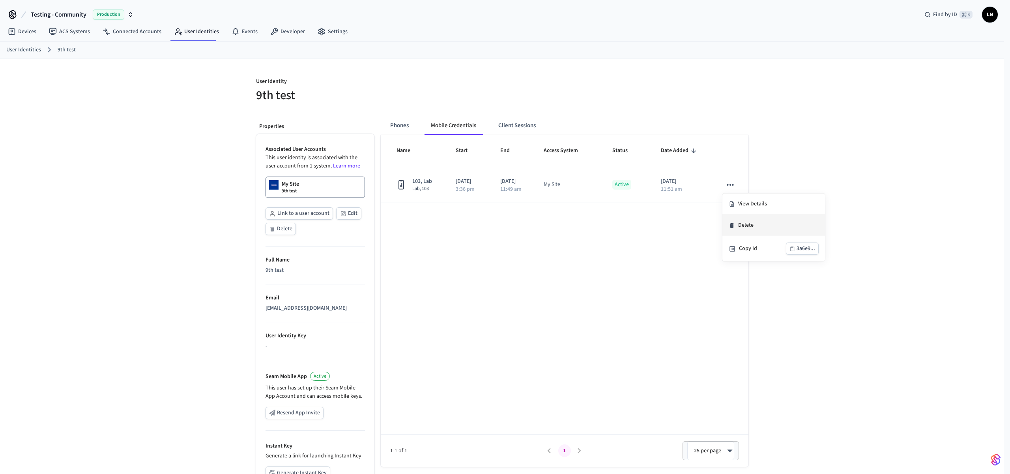
click at [757, 227] on li "Delete" at bounding box center [774, 225] width 103 height 21
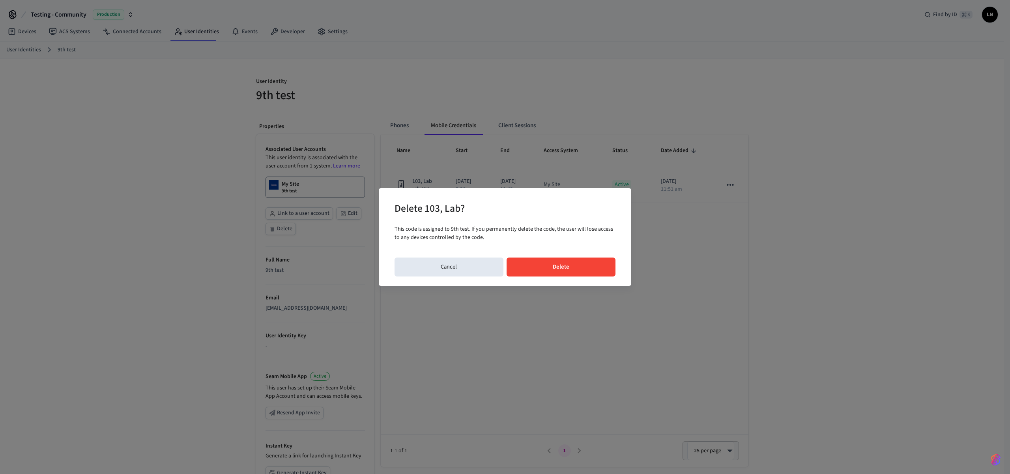
click at [575, 268] on button "Delete" at bounding box center [561, 266] width 109 height 19
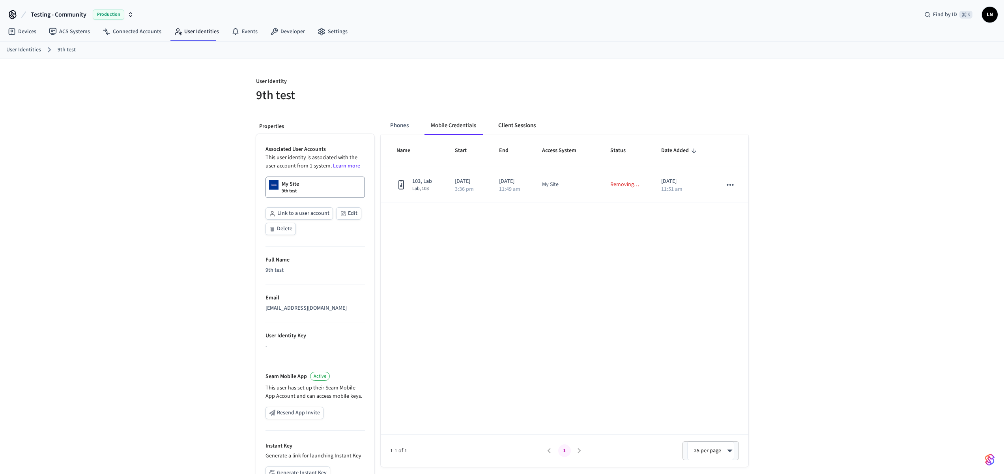
click at [504, 119] on button "Client Sessions" at bounding box center [517, 125] width 50 height 19
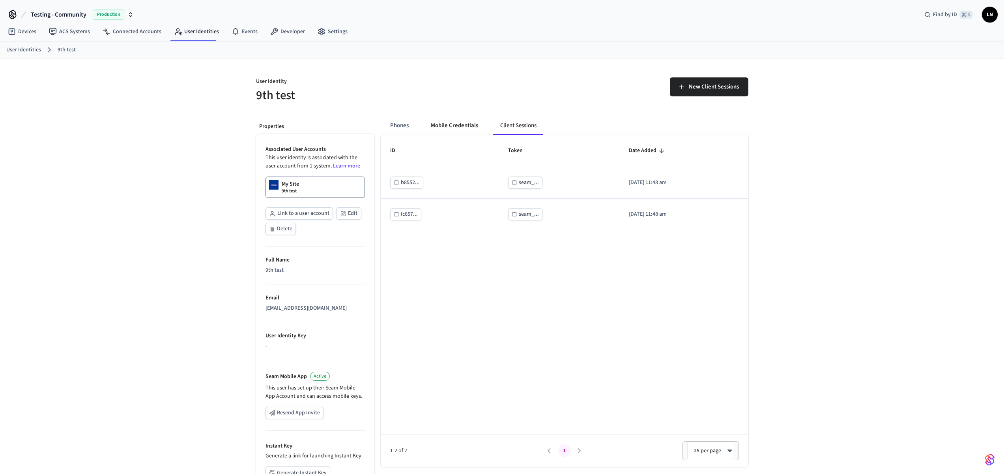
click at [459, 126] on button "Mobile Credentials" at bounding box center [455, 125] width 60 height 19
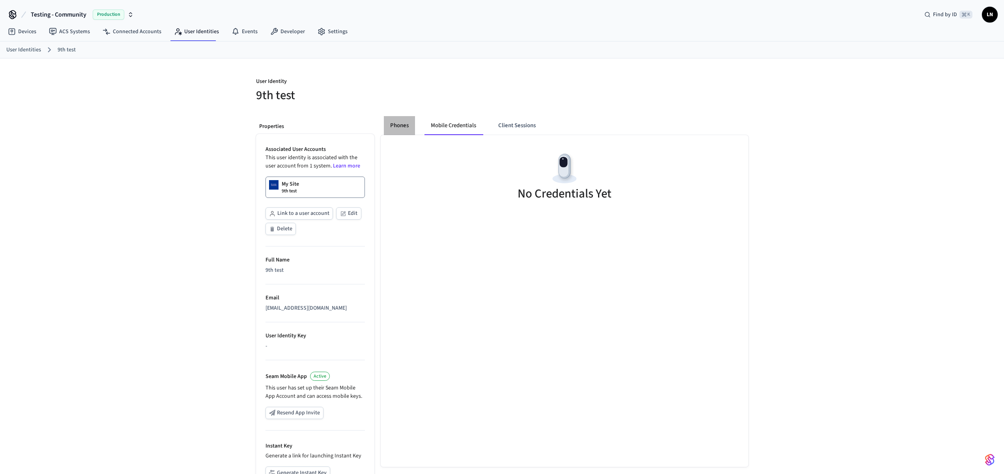
click at [386, 129] on button "Phones" at bounding box center [399, 125] width 31 height 19
click at [507, 122] on button "Client Sessions" at bounding box center [519, 125] width 50 height 19
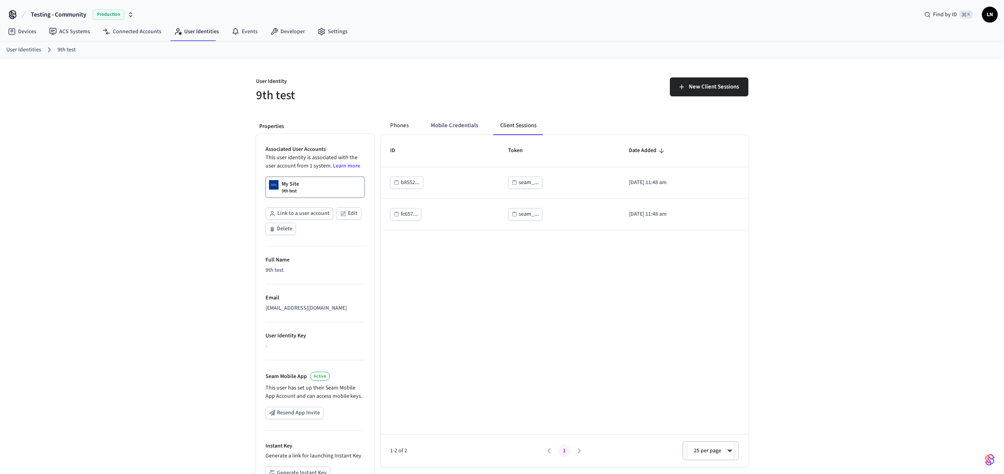
click at [456, 139] on th "ID" at bounding box center [440, 151] width 118 height 32
click at [465, 129] on button "Mobile Credentials" at bounding box center [455, 125] width 60 height 19
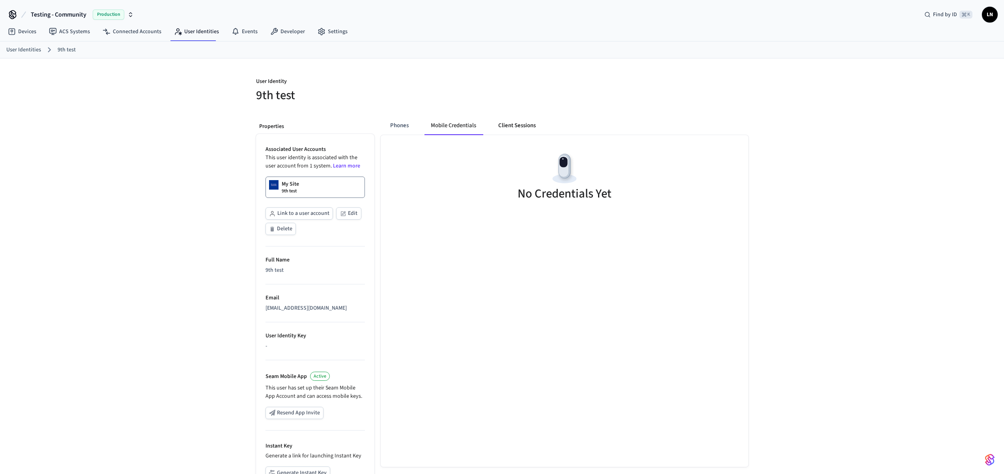
click at [509, 128] on button "Client Sessions" at bounding box center [517, 125] width 50 height 19
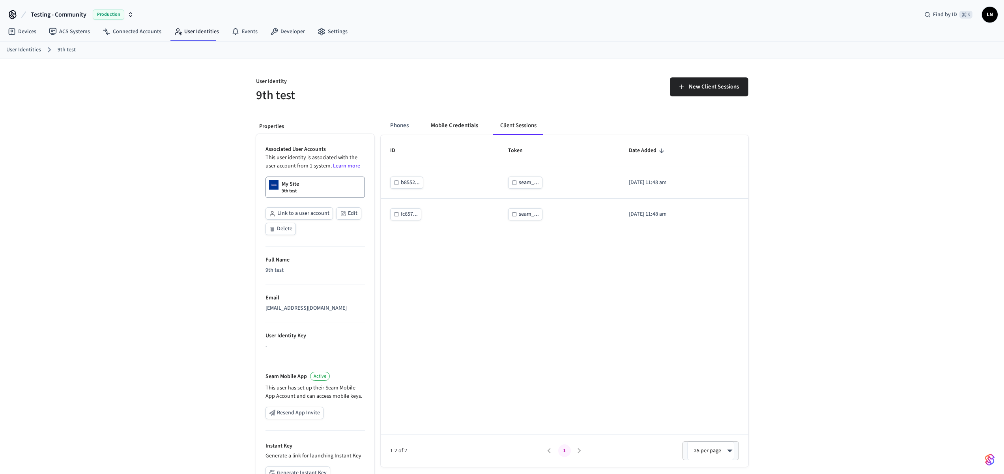
click at [474, 117] on button "Mobile Credentials" at bounding box center [455, 125] width 60 height 19
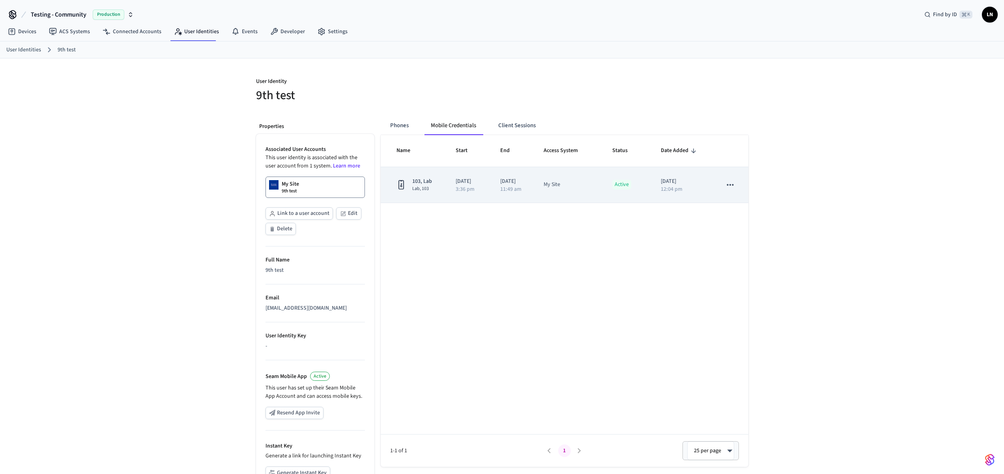
click at [731, 185] on icon "sticky table" at bounding box center [730, 185] width 7 height 2
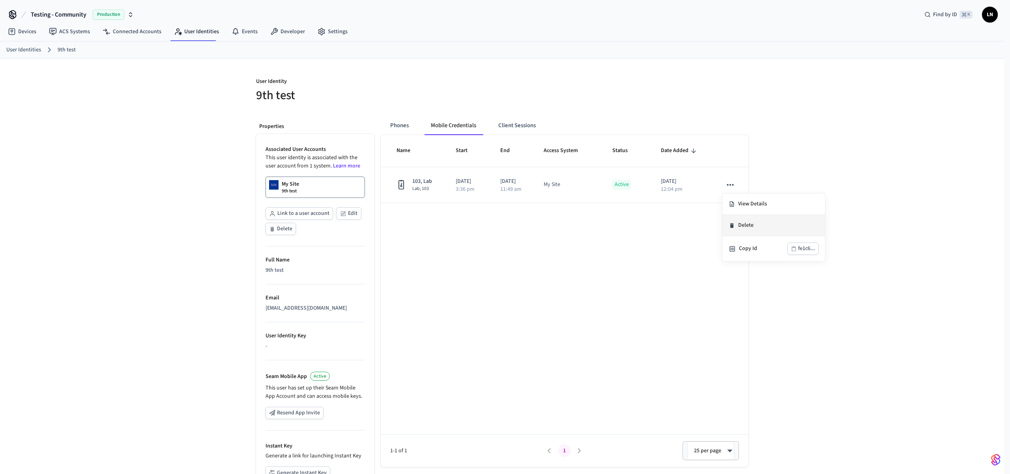
click at [759, 230] on li "Delete" at bounding box center [774, 225] width 103 height 21
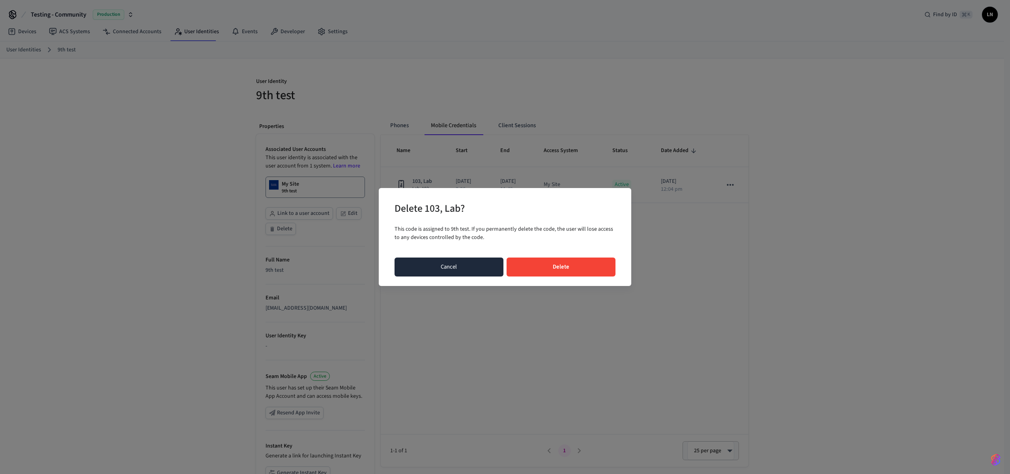
click at [480, 273] on button "Cancel" at bounding box center [449, 266] width 109 height 19
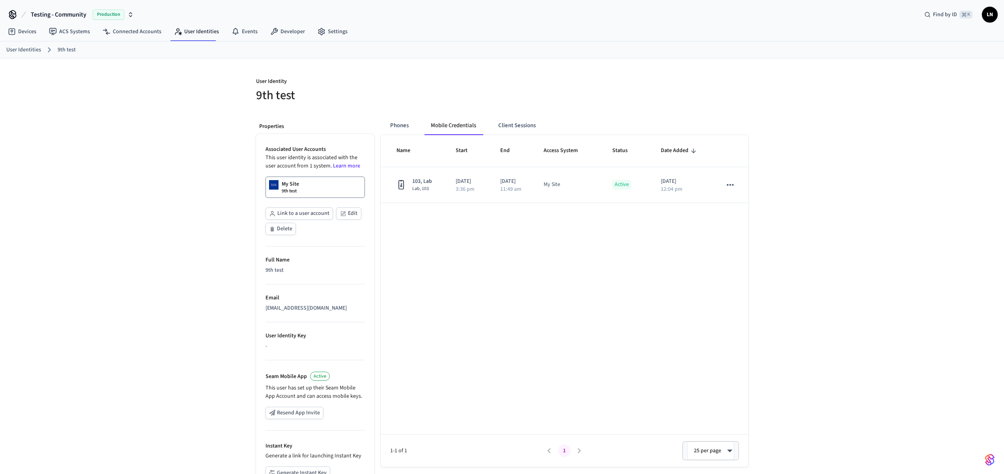
click at [845, 262] on div "User Identity 9th test Properties Associated User Accounts This user identity i…" at bounding box center [502, 298] width 1004 height 481
